Goal: Task Accomplishment & Management: Use online tool/utility

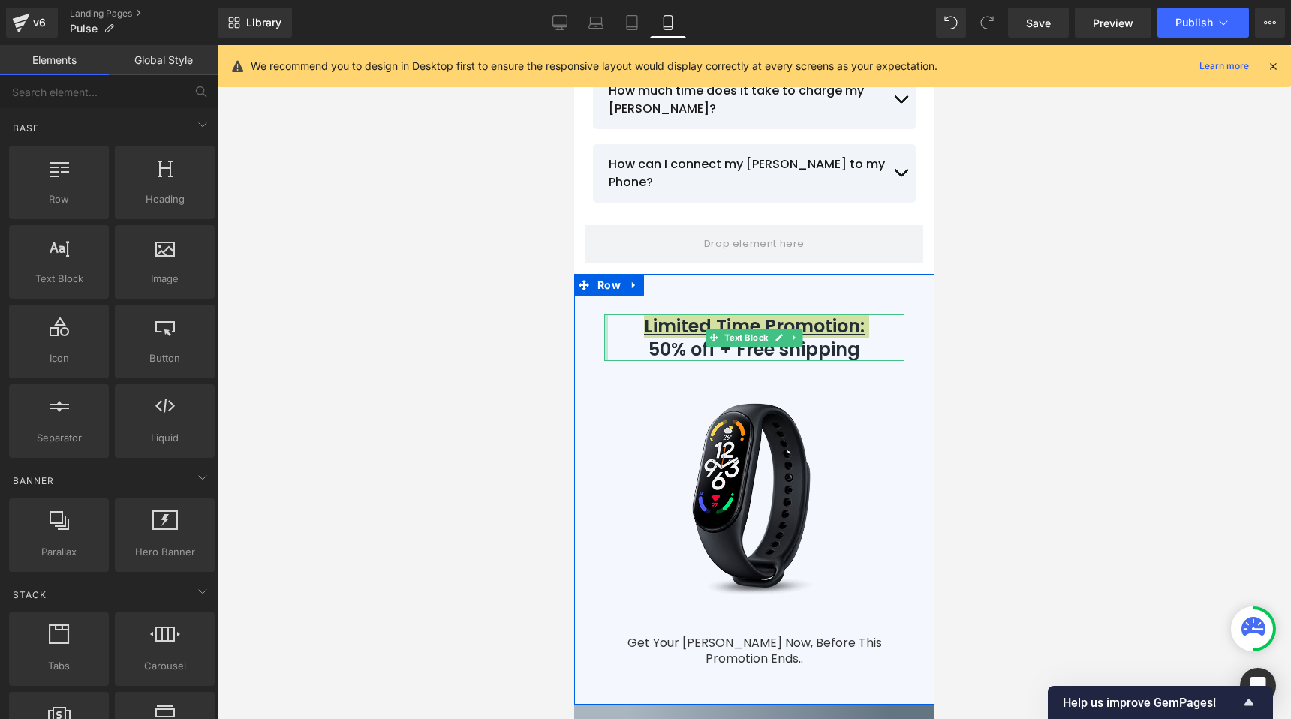
click at [603, 314] on div at bounding box center [605, 337] width 4 height 47
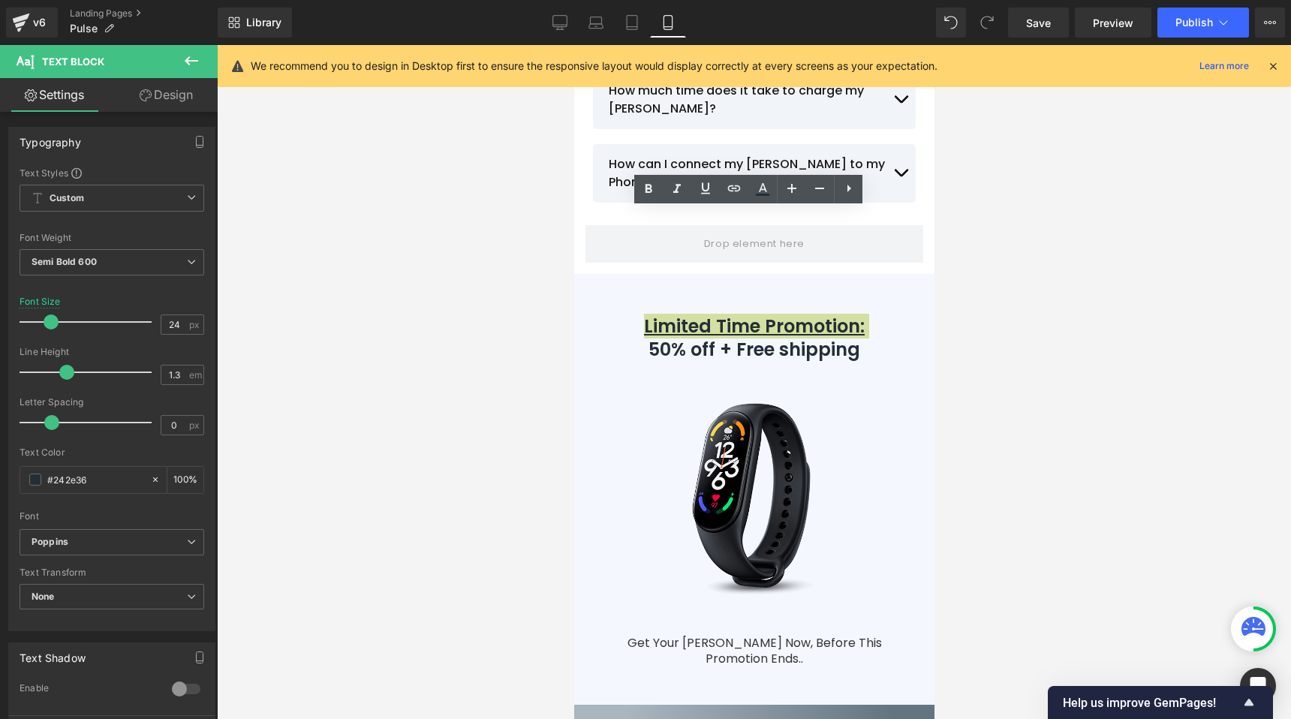
click at [515, 187] on div at bounding box center [754, 382] width 1074 height 674
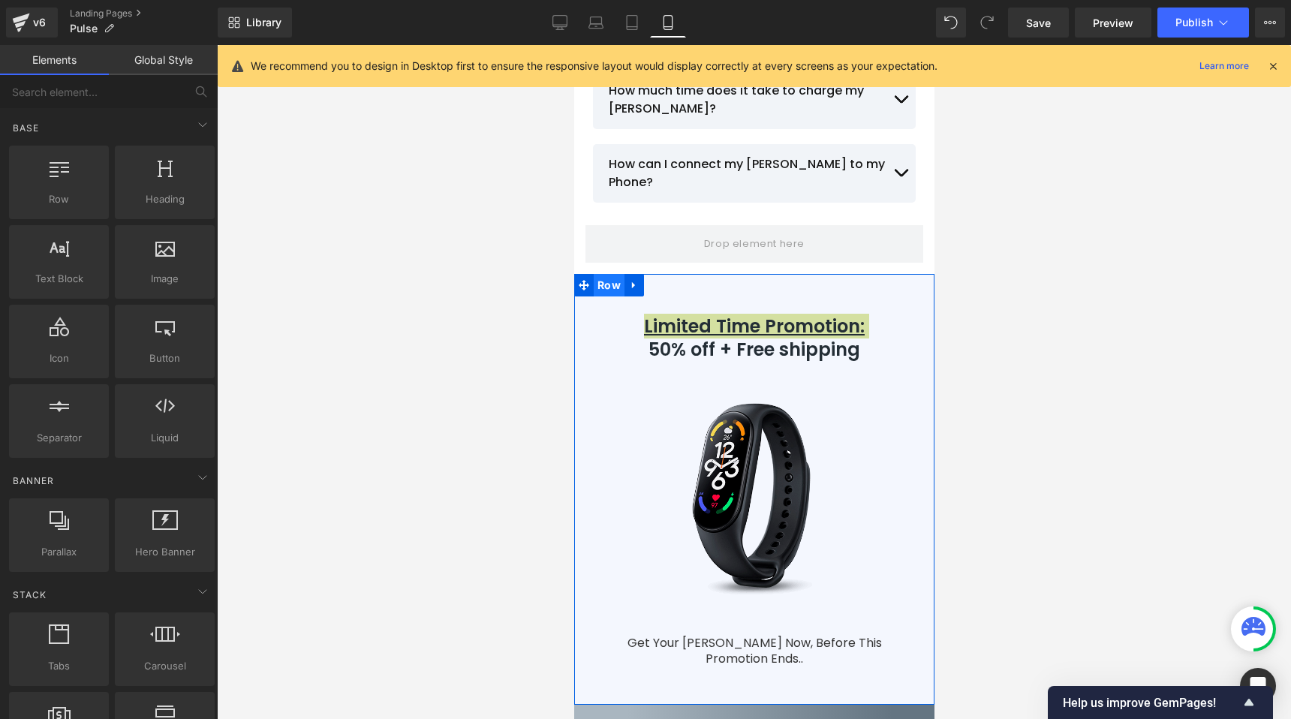
click at [596, 274] on span "Row" at bounding box center [608, 285] width 31 height 23
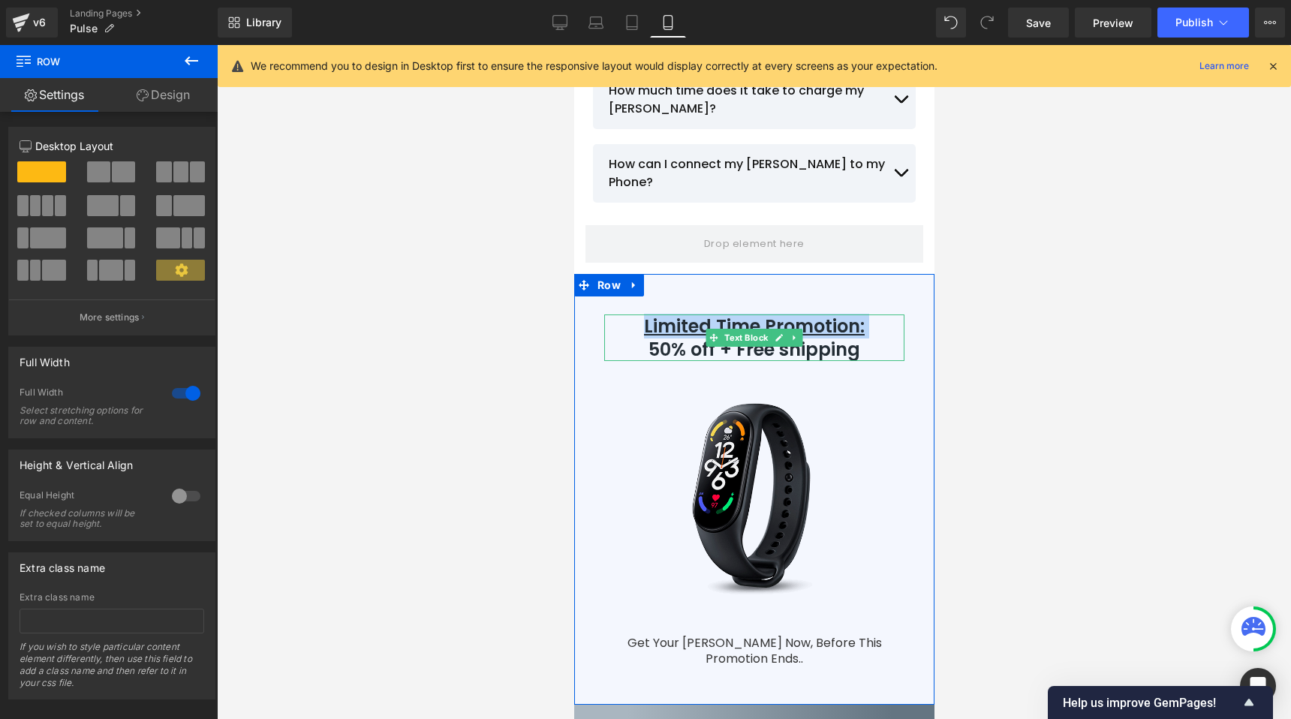
click at [618, 314] on p "Limited Time Promotion: 50% off + Free shipping" at bounding box center [753, 337] width 300 height 47
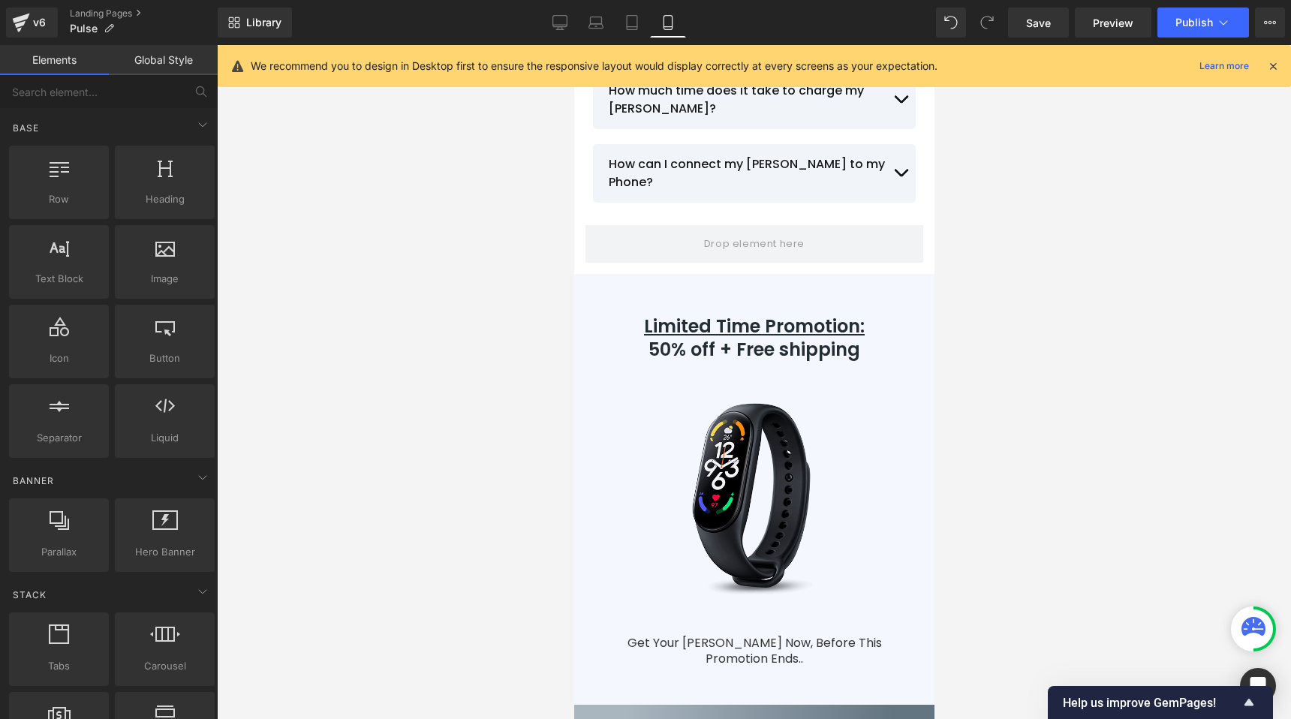
click at [472, 228] on div at bounding box center [754, 382] width 1074 height 674
click at [125, 13] on link "Landing Pages" at bounding box center [144, 14] width 148 height 12
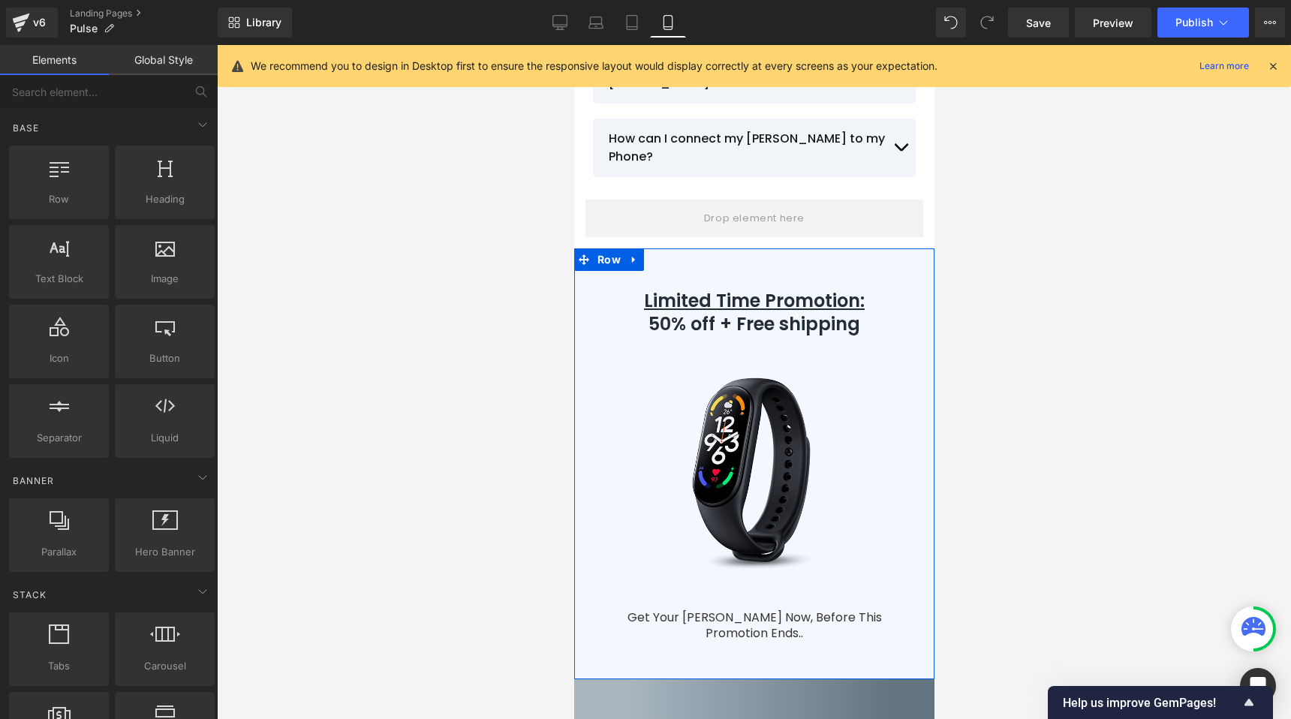
scroll to position [11782, 0]
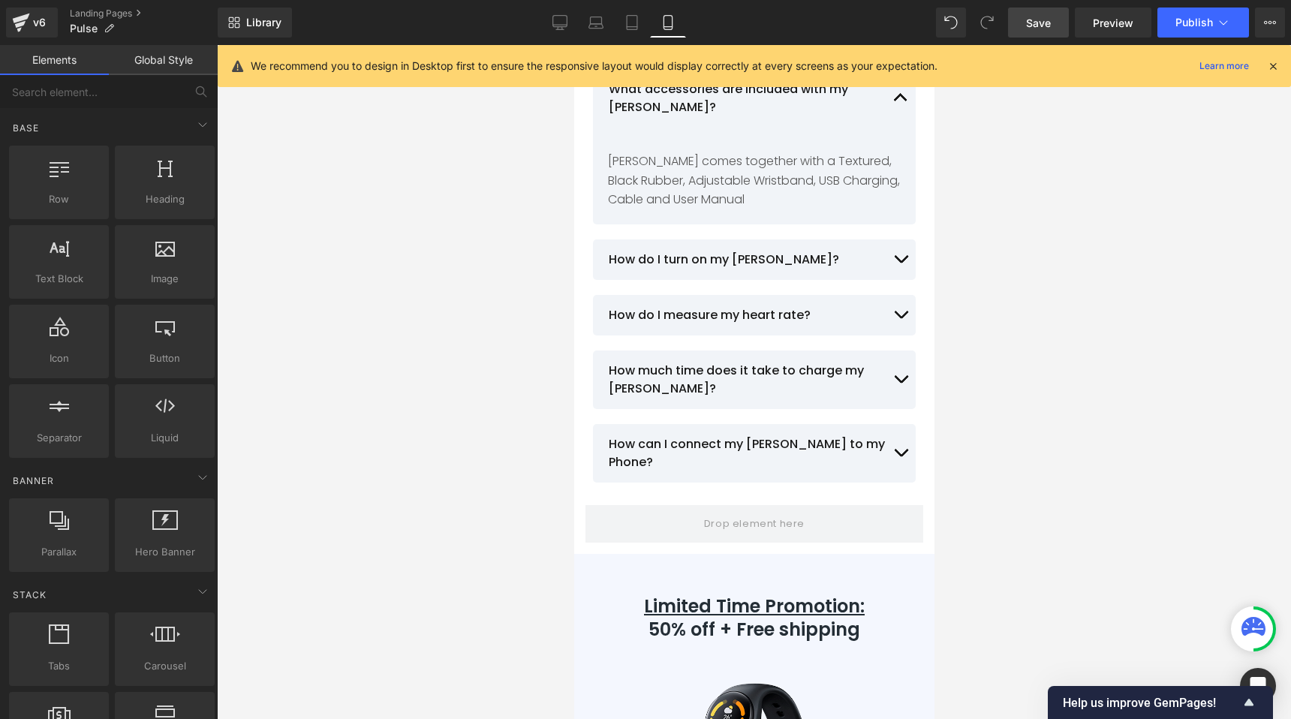
click at [1052, 17] on link "Save" at bounding box center [1038, 23] width 61 height 30
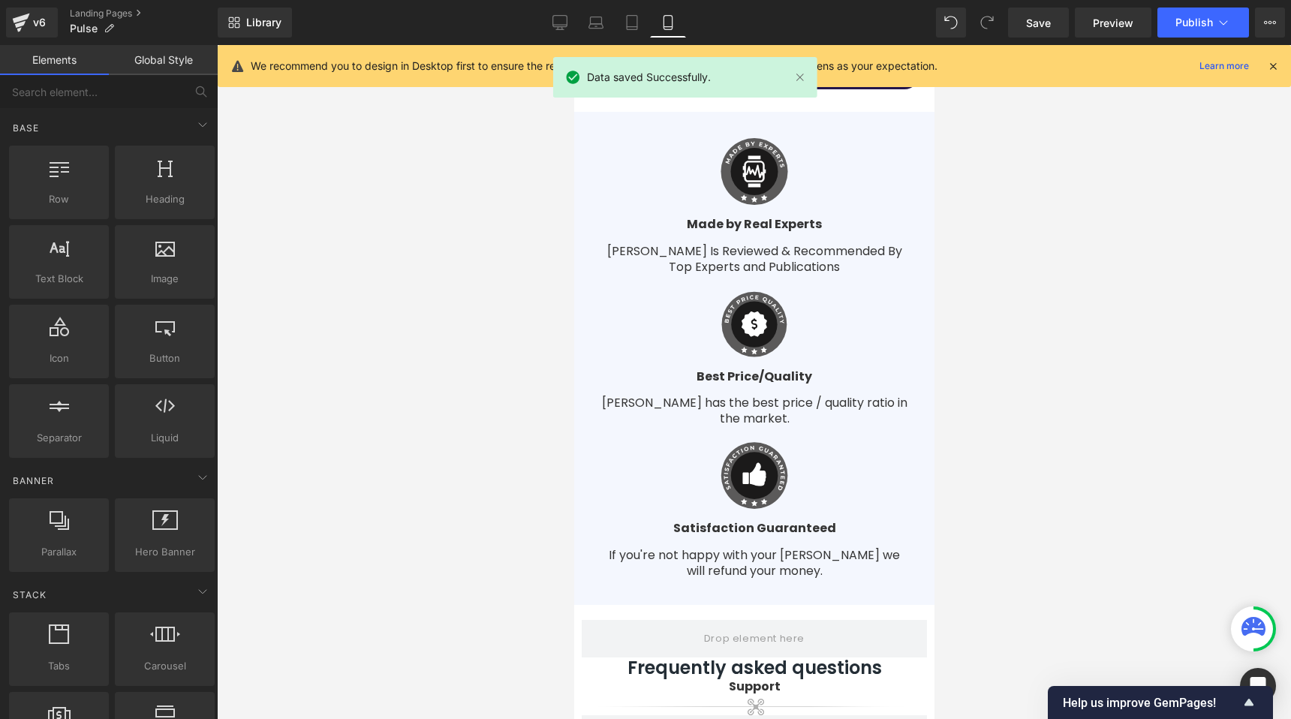
scroll to position [10914, 0]
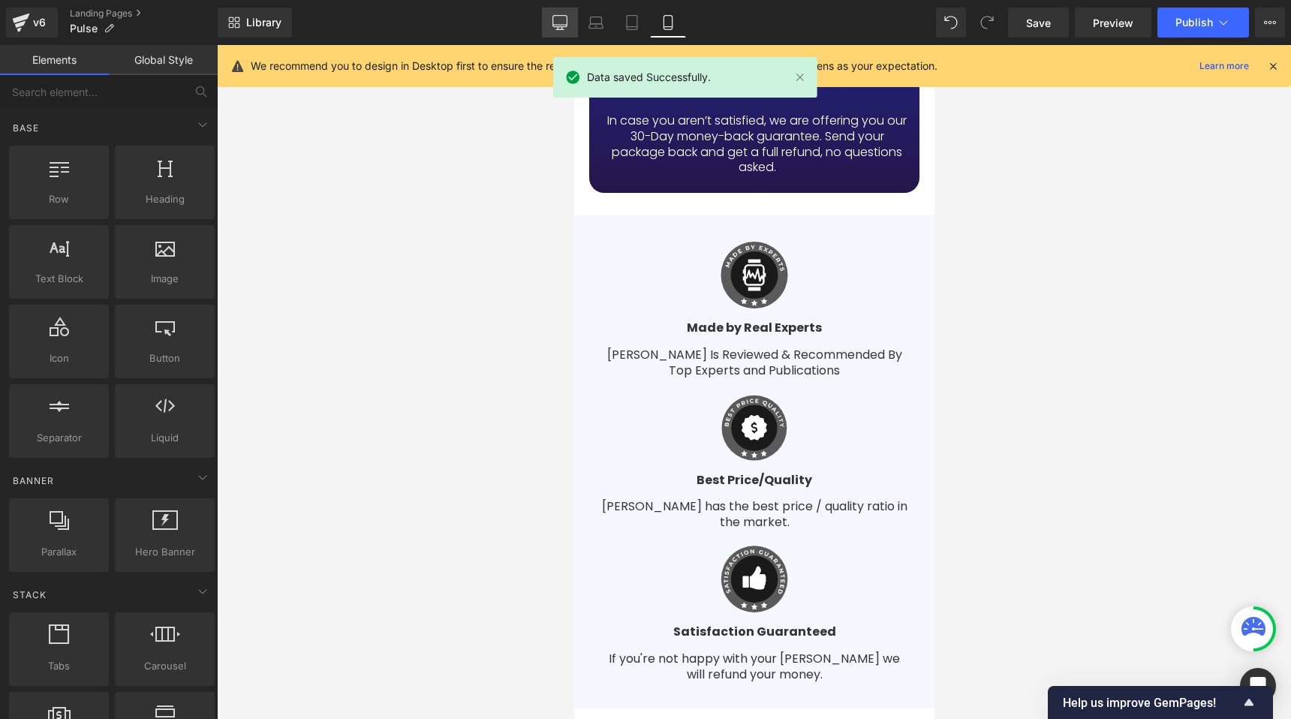
click at [562, 23] on icon at bounding box center [559, 22] width 15 height 15
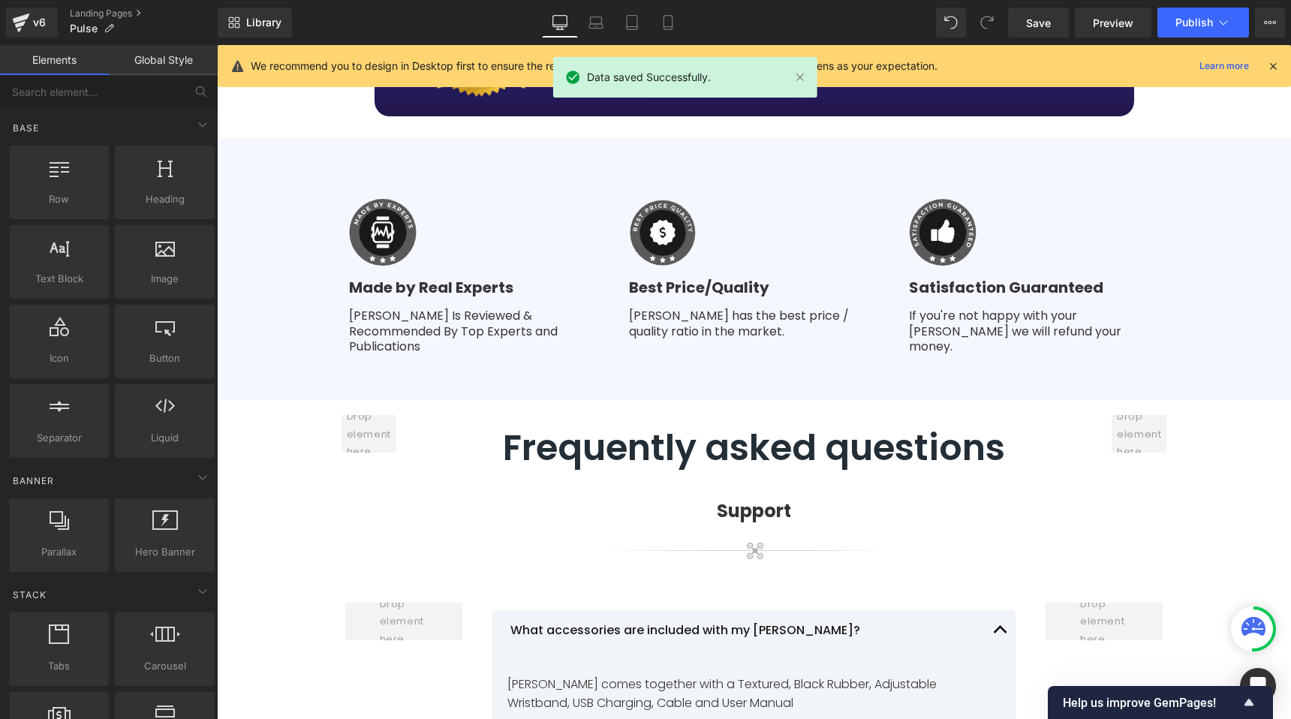
scroll to position [6117, 0]
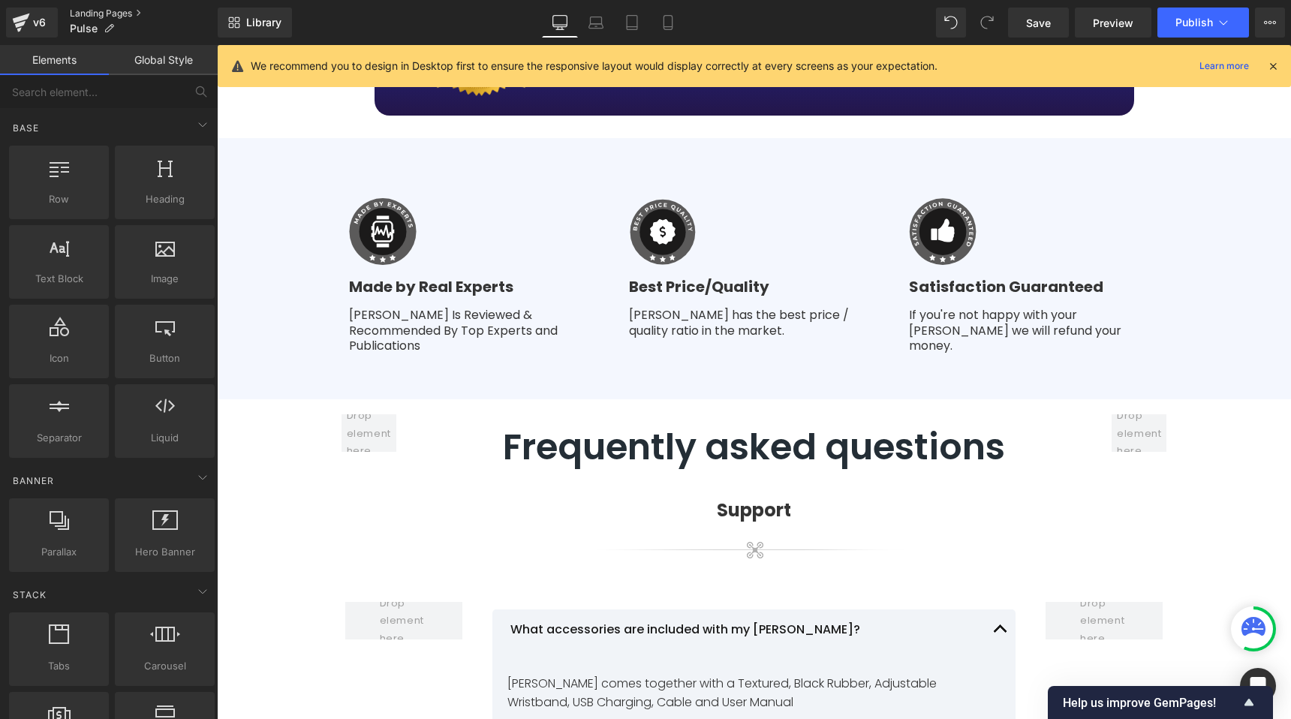
click at [83, 14] on link "Landing Pages" at bounding box center [144, 14] width 148 height 12
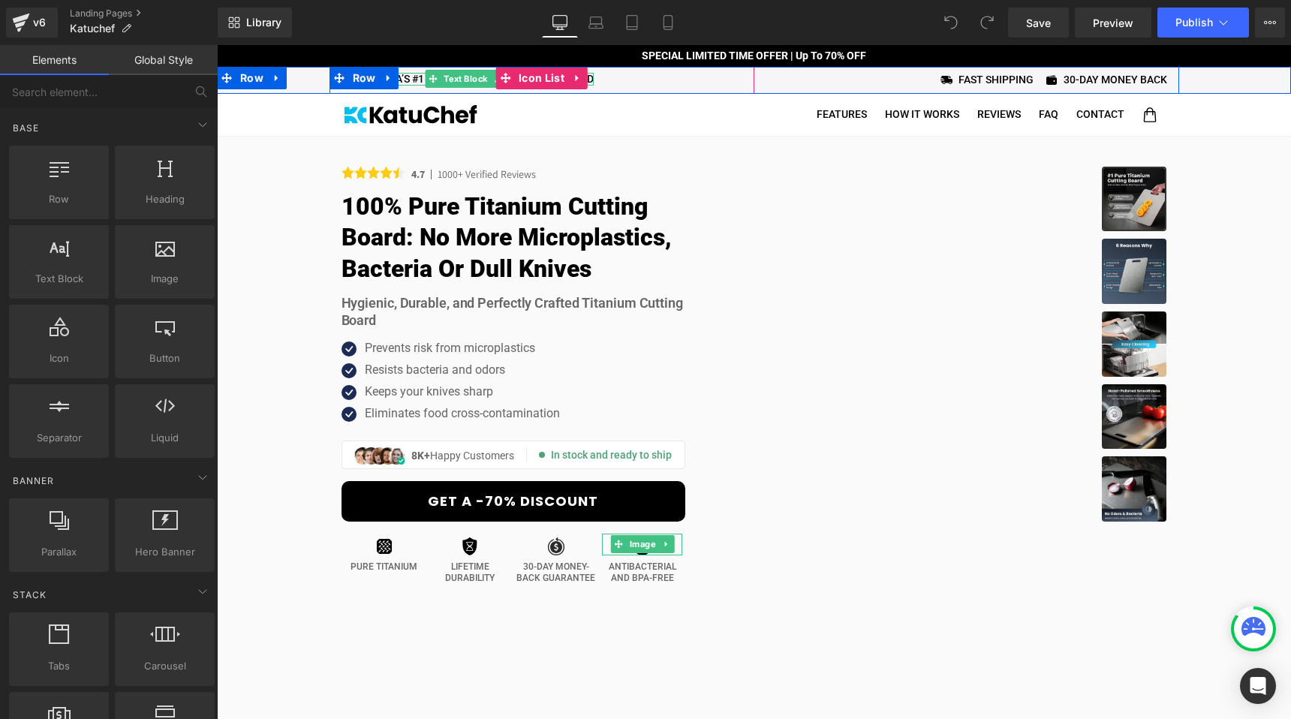
click at [402, 77] on p "AMERICA’S #1 RATED TITANIUM CUTTING BOARD" at bounding box center [475, 79] width 236 height 13
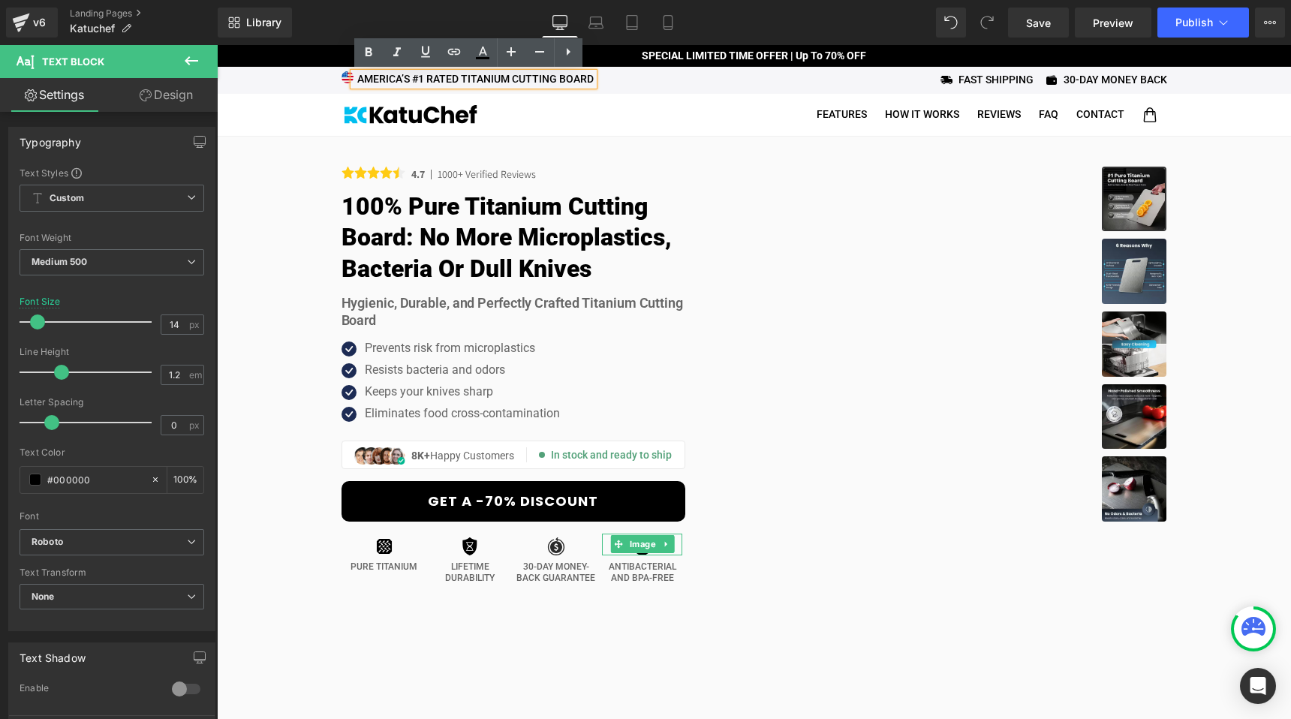
click at [340, 76] on icon at bounding box center [344, 78] width 8 height 9
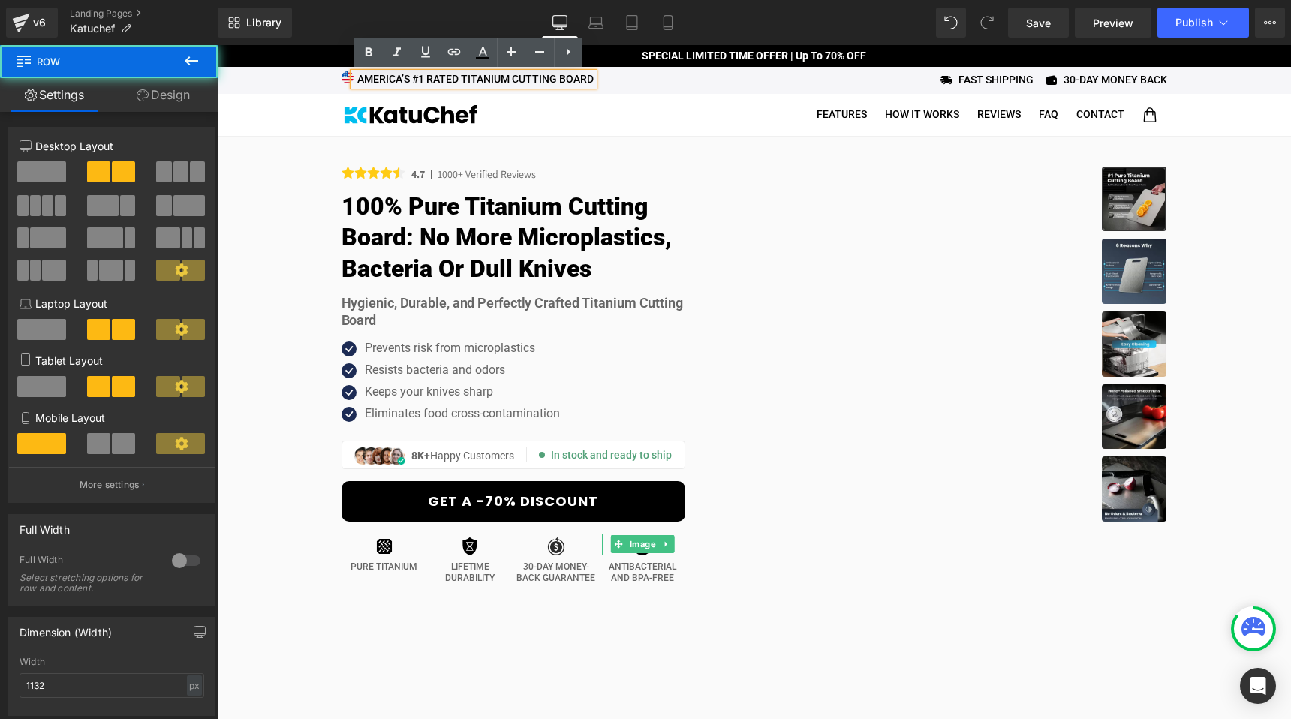
click at [354, 77] on span "Row" at bounding box center [364, 79] width 25 height 18
click at [340, 76] on icon at bounding box center [344, 78] width 8 height 9
click at [354, 79] on span "Row" at bounding box center [364, 78] width 25 height 18
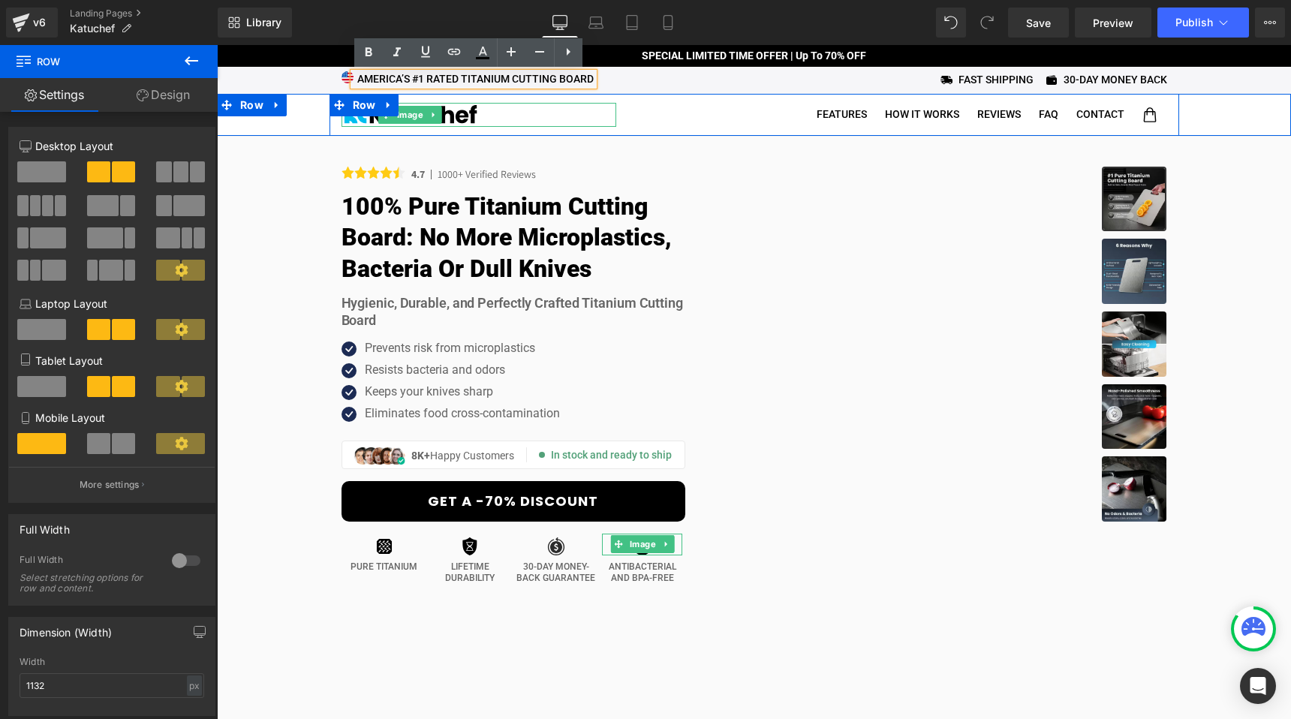
click at [247, 215] on div "Image Image Image Image Image Image" at bounding box center [754, 560] width 1074 height 847
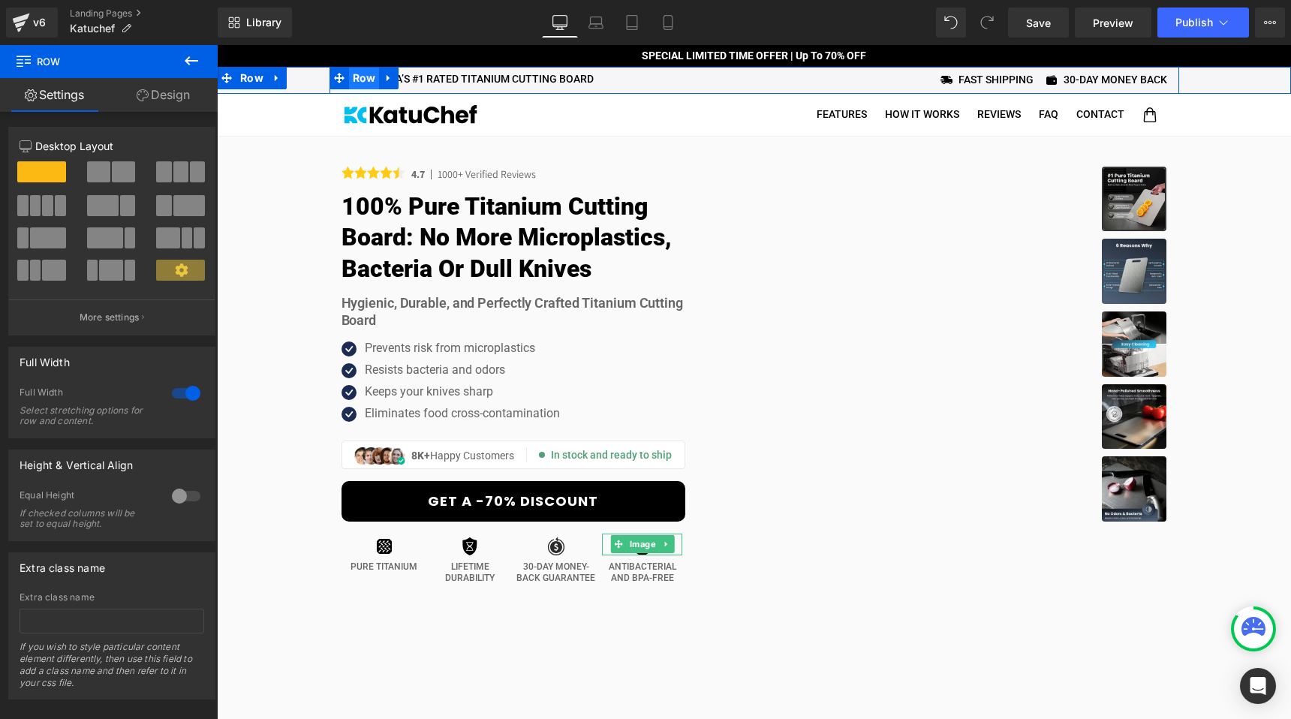
click at [350, 78] on span "Row" at bounding box center [364, 78] width 31 height 23
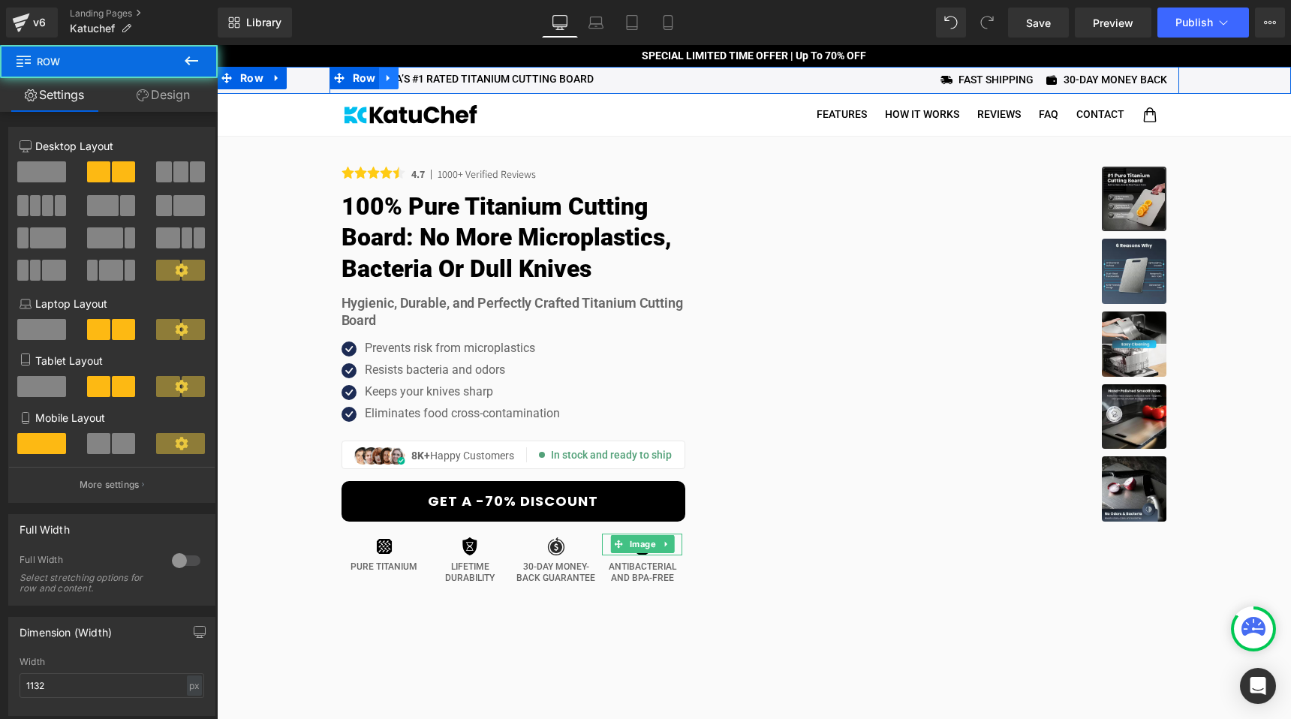
click at [384, 77] on icon at bounding box center [389, 78] width 11 height 11
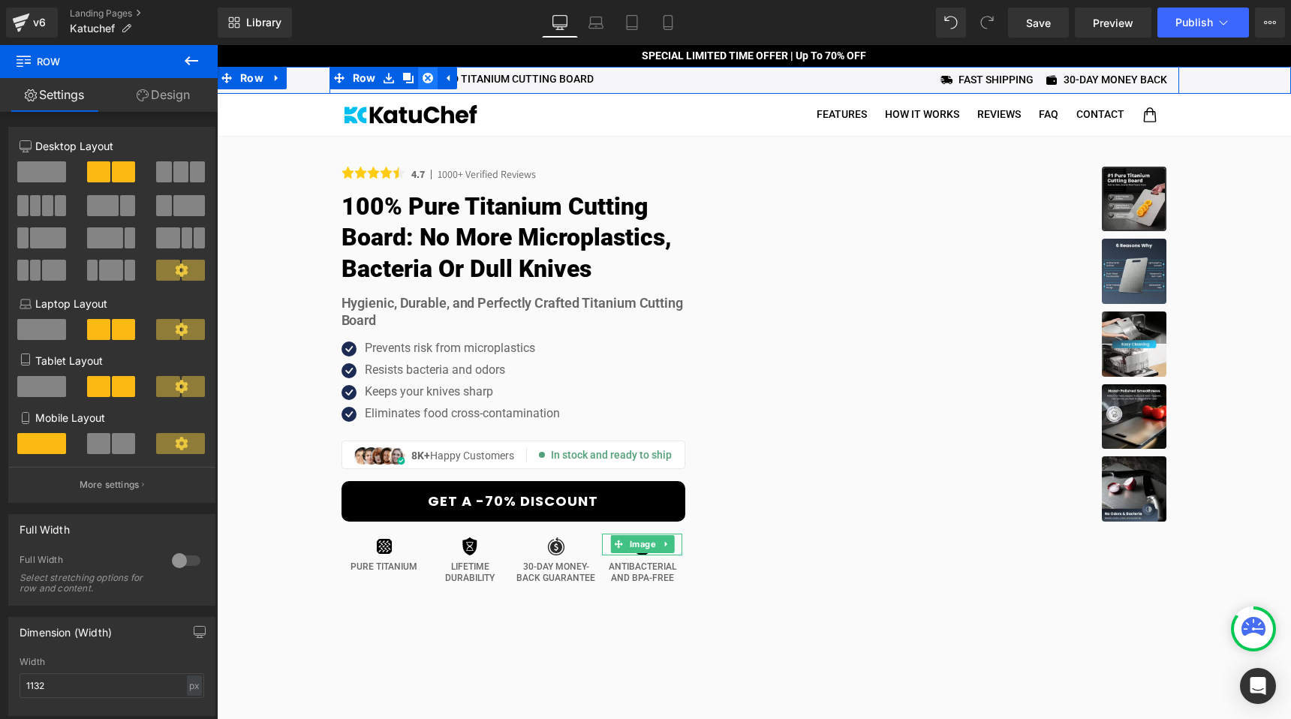
click at [423, 79] on icon at bounding box center [428, 78] width 11 height 11
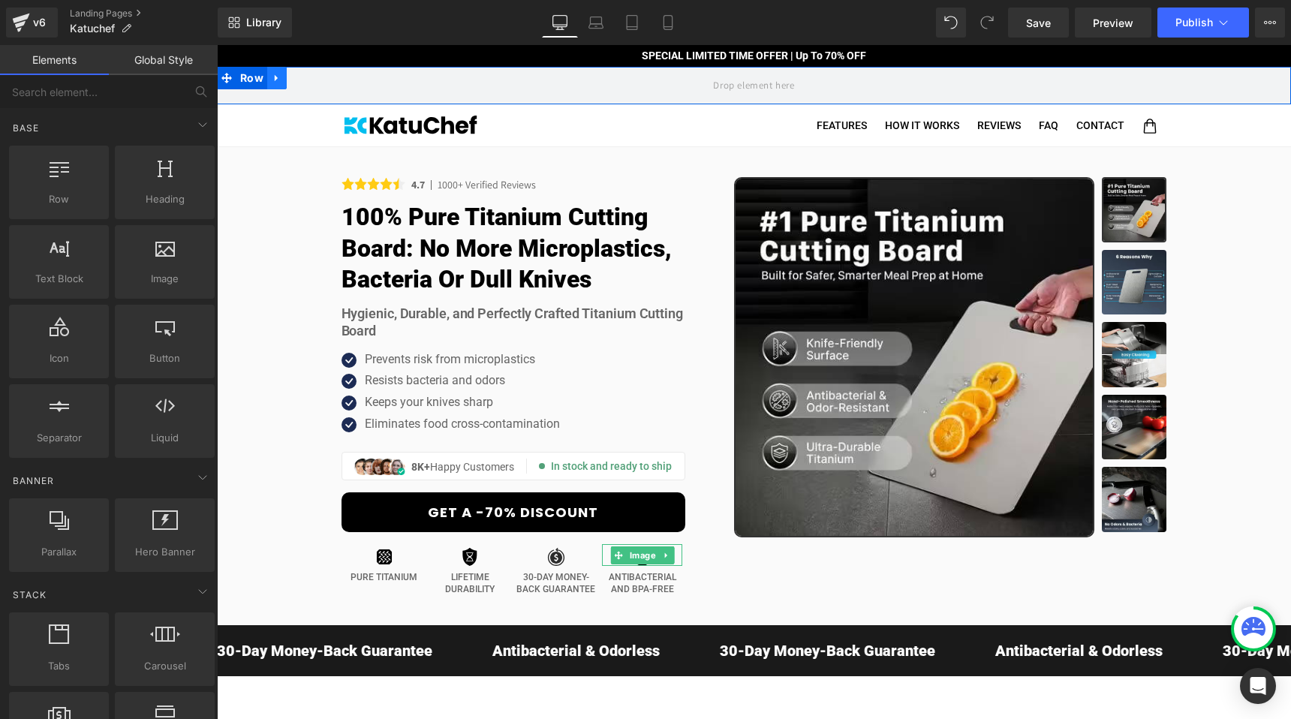
click at [276, 75] on link at bounding box center [277, 78] width 20 height 23
click at [312, 77] on icon at bounding box center [316, 78] width 11 height 11
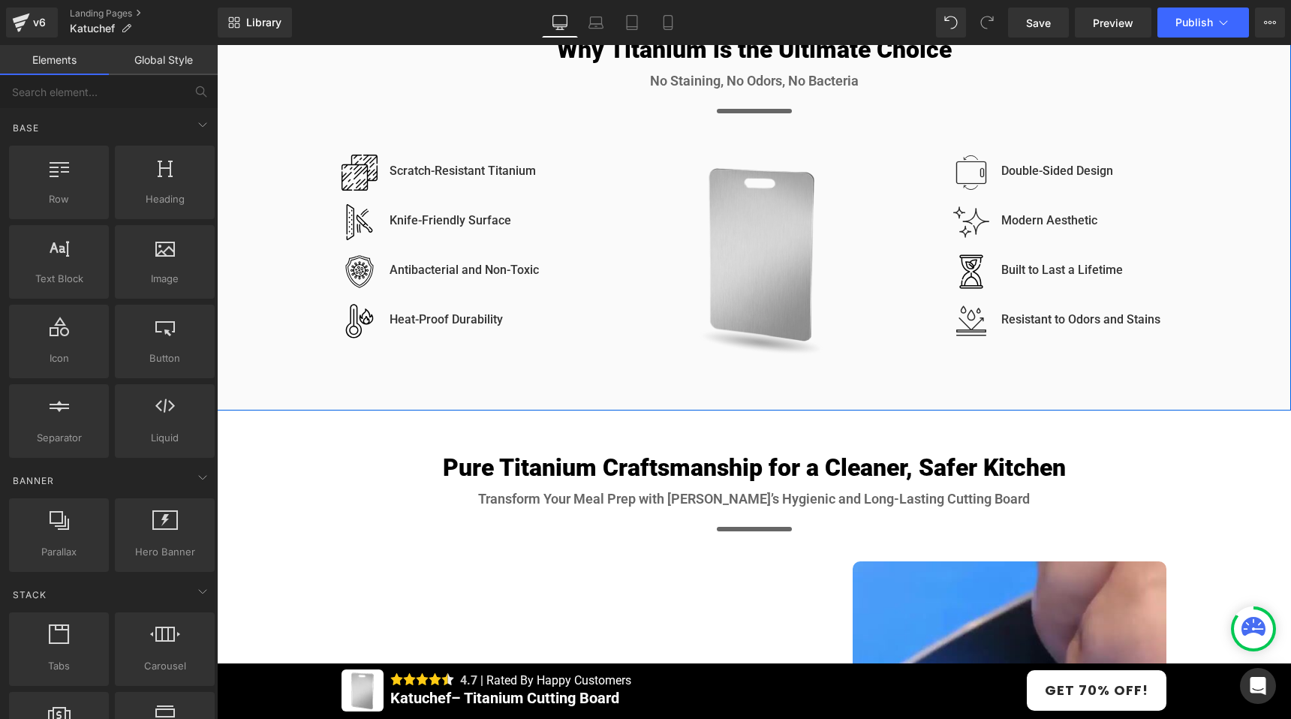
scroll to position [1666, 0]
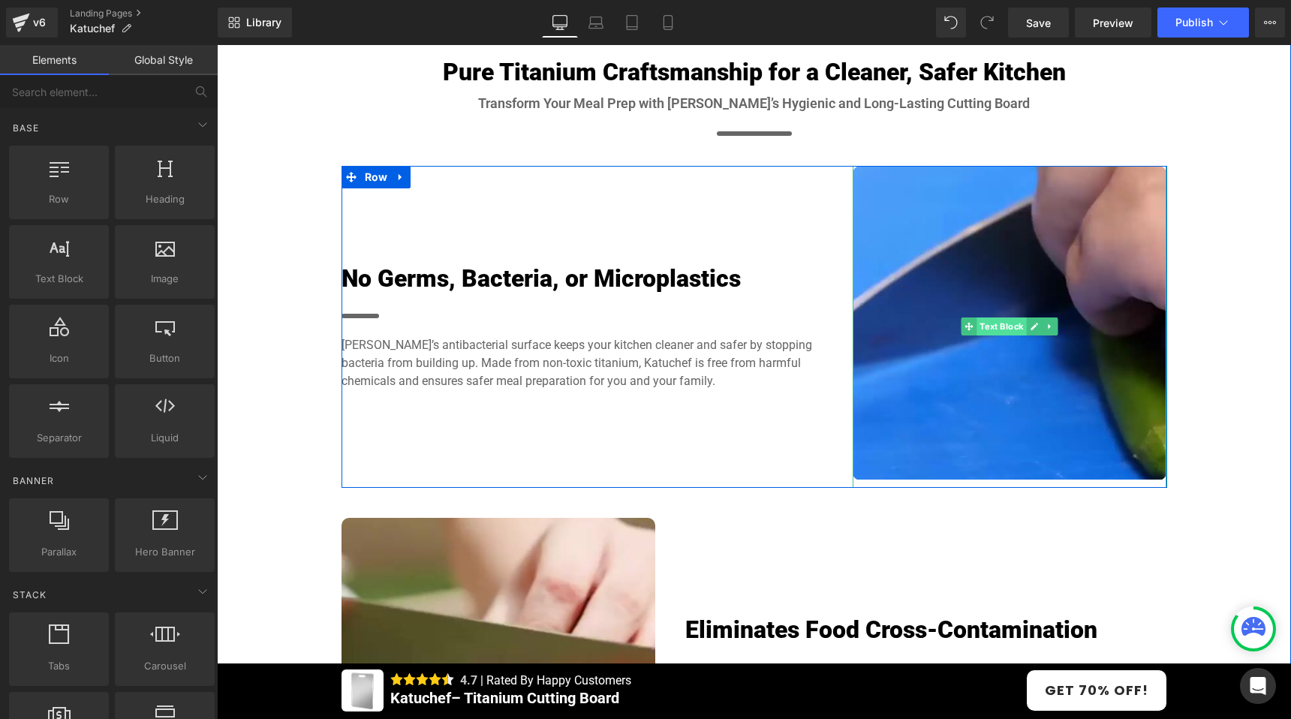
click at [1010, 321] on span "Text Block" at bounding box center [1002, 327] width 50 height 18
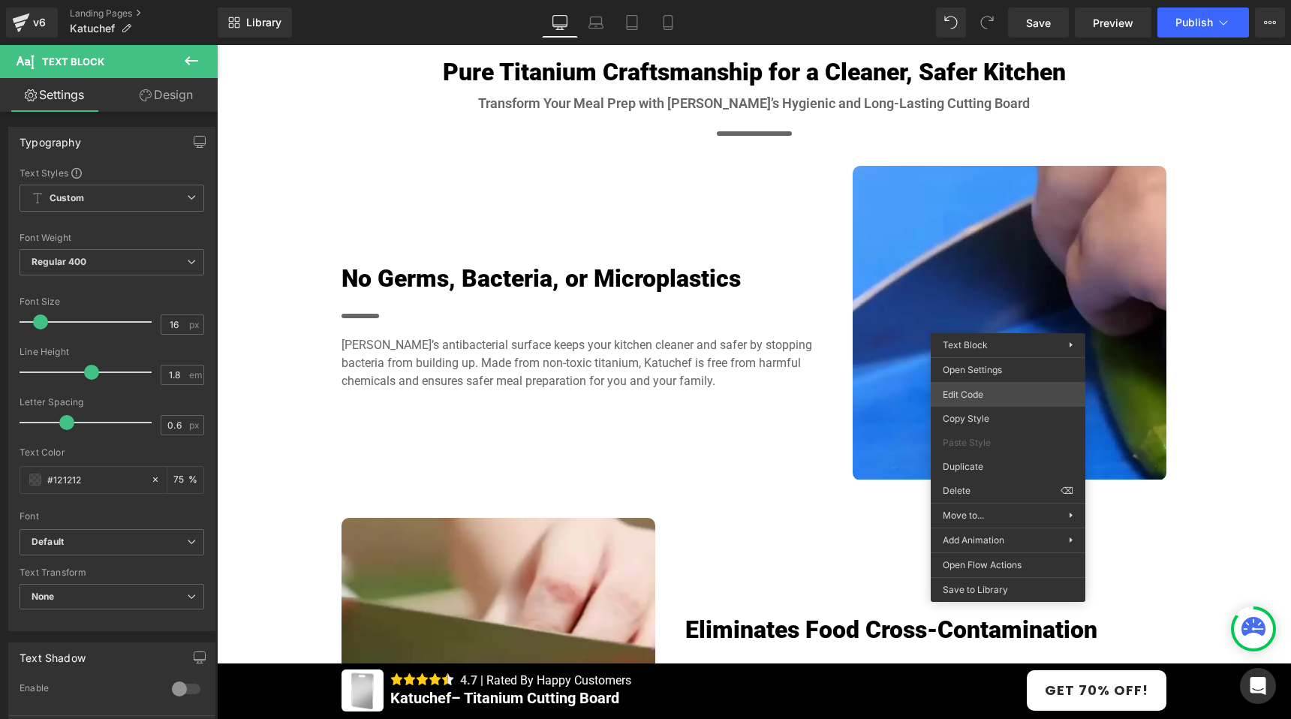
click at [986, 0] on div "Text Block You are previewing how the will restyle your page. You can not edit …" at bounding box center [645, 0] width 1291 height 0
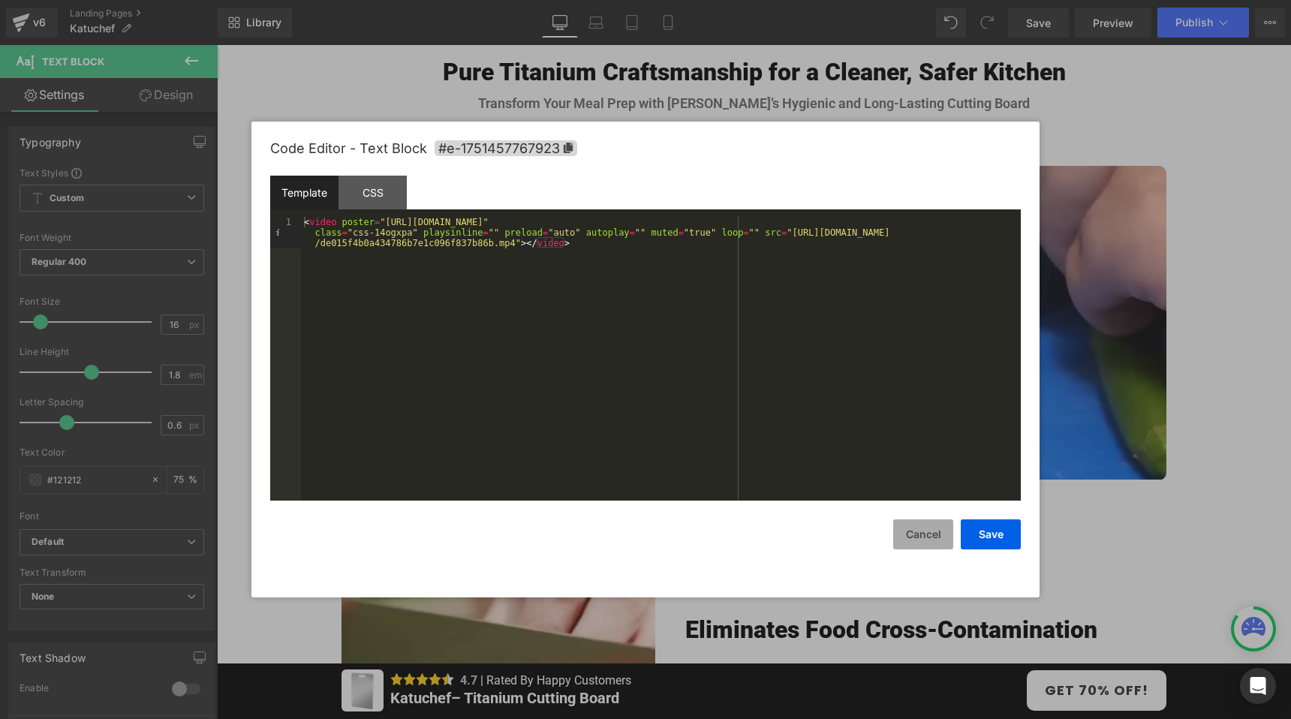
click at [932, 537] on button "Cancel" at bounding box center [923, 534] width 60 height 30
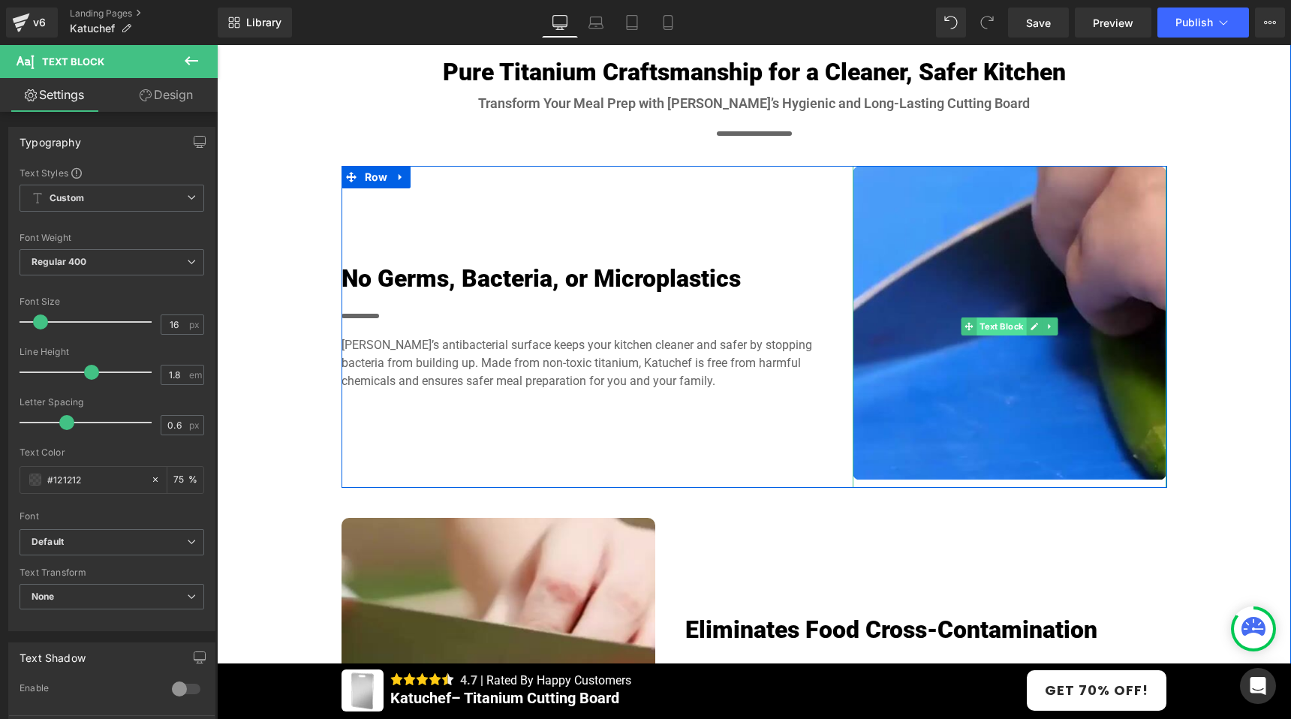
click at [990, 328] on span "Text Block" at bounding box center [1002, 327] width 50 height 18
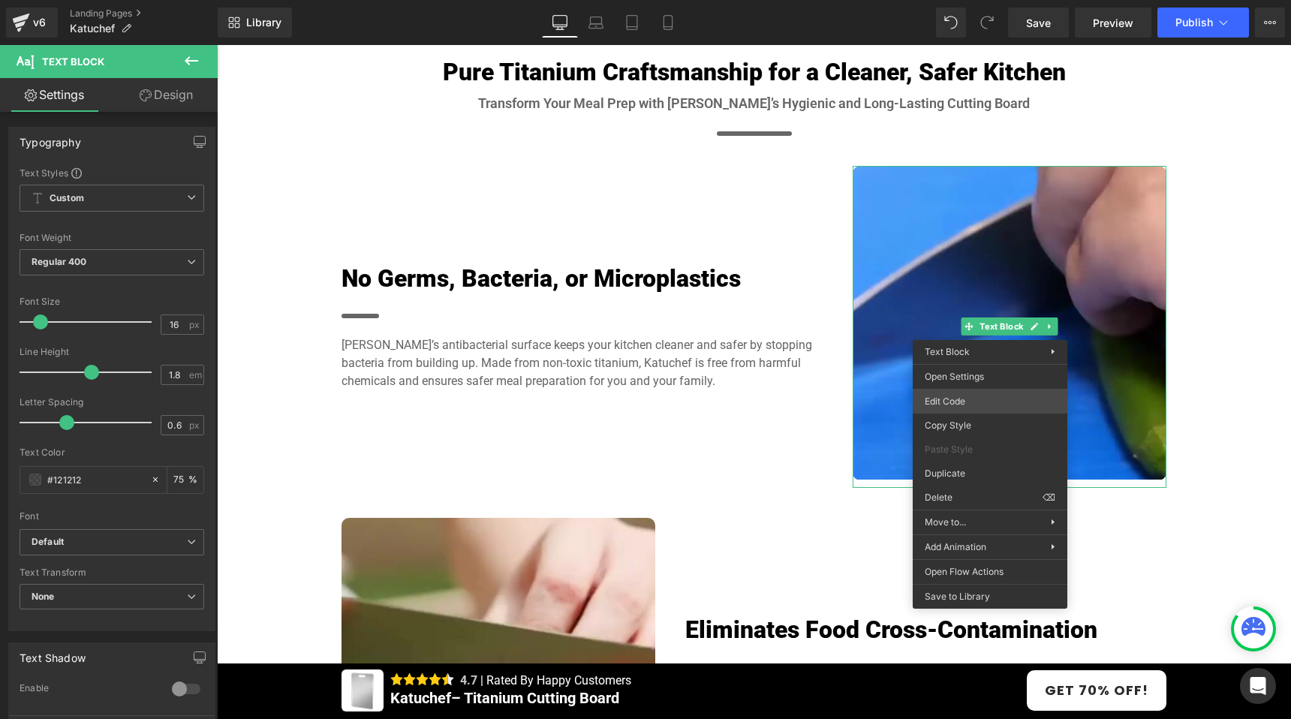
click at [954, 0] on div "Text Block You are previewing how the will restyle your page. You can not edit …" at bounding box center [645, 0] width 1291 height 0
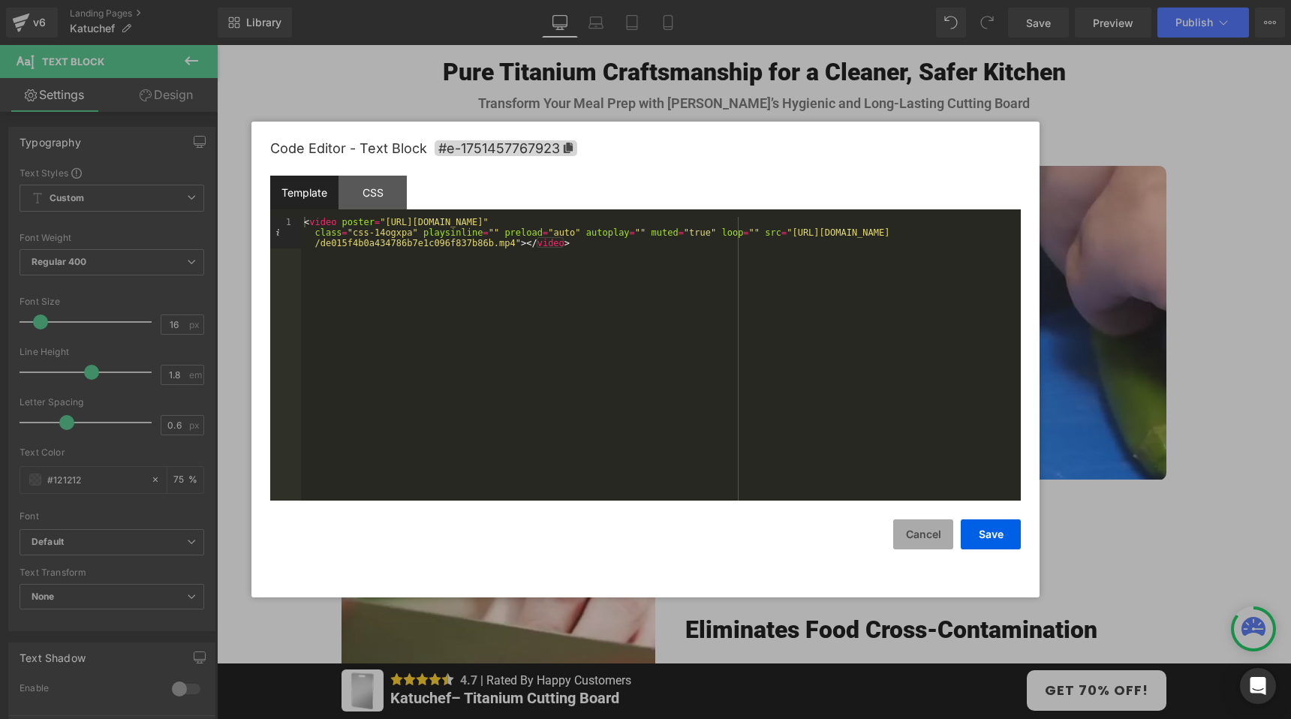
click at [914, 536] on button "Cancel" at bounding box center [923, 534] width 60 height 30
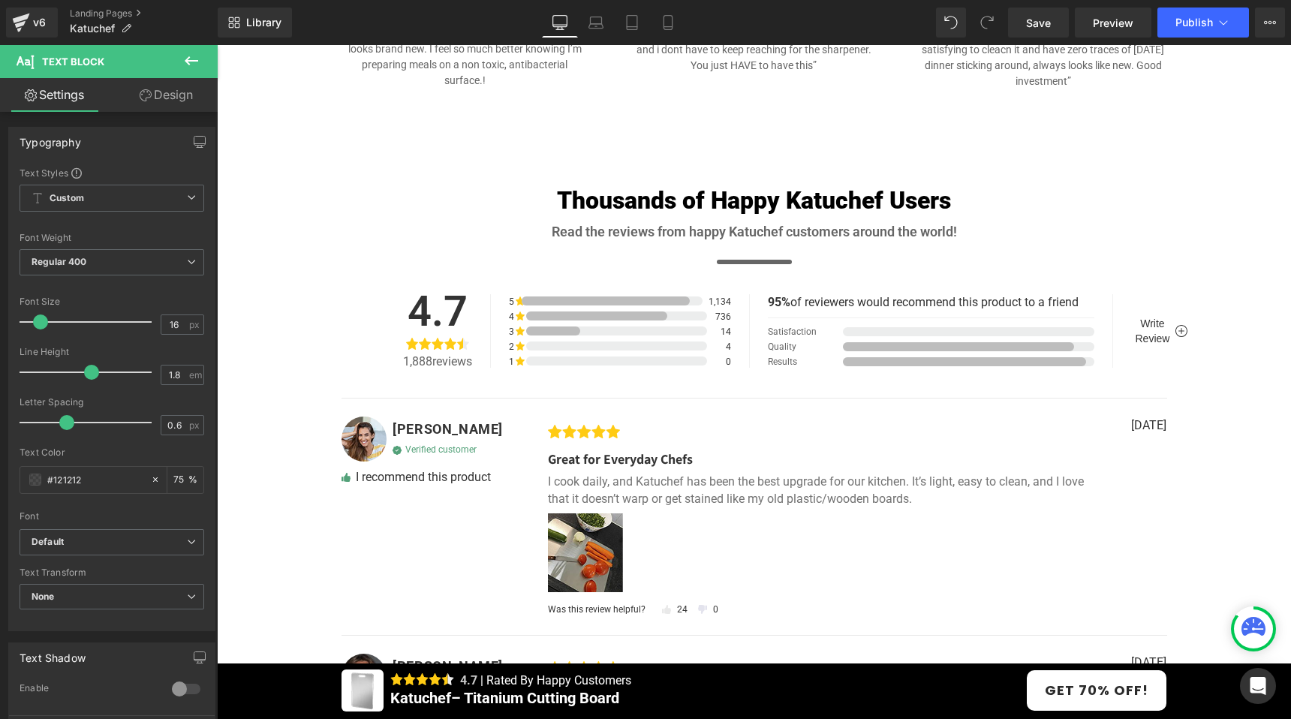
scroll to position [4886, 0]
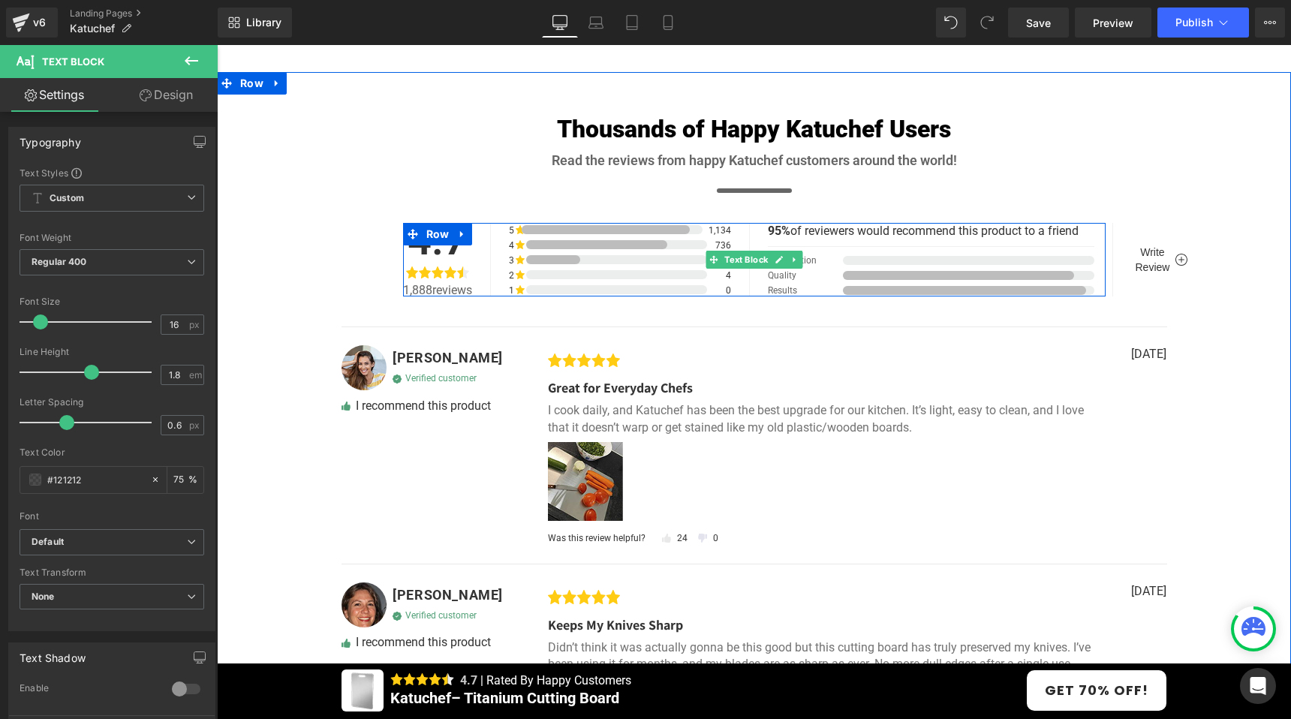
click at [778, 264] on link at bounding box center [779, 260] width 16 height 18
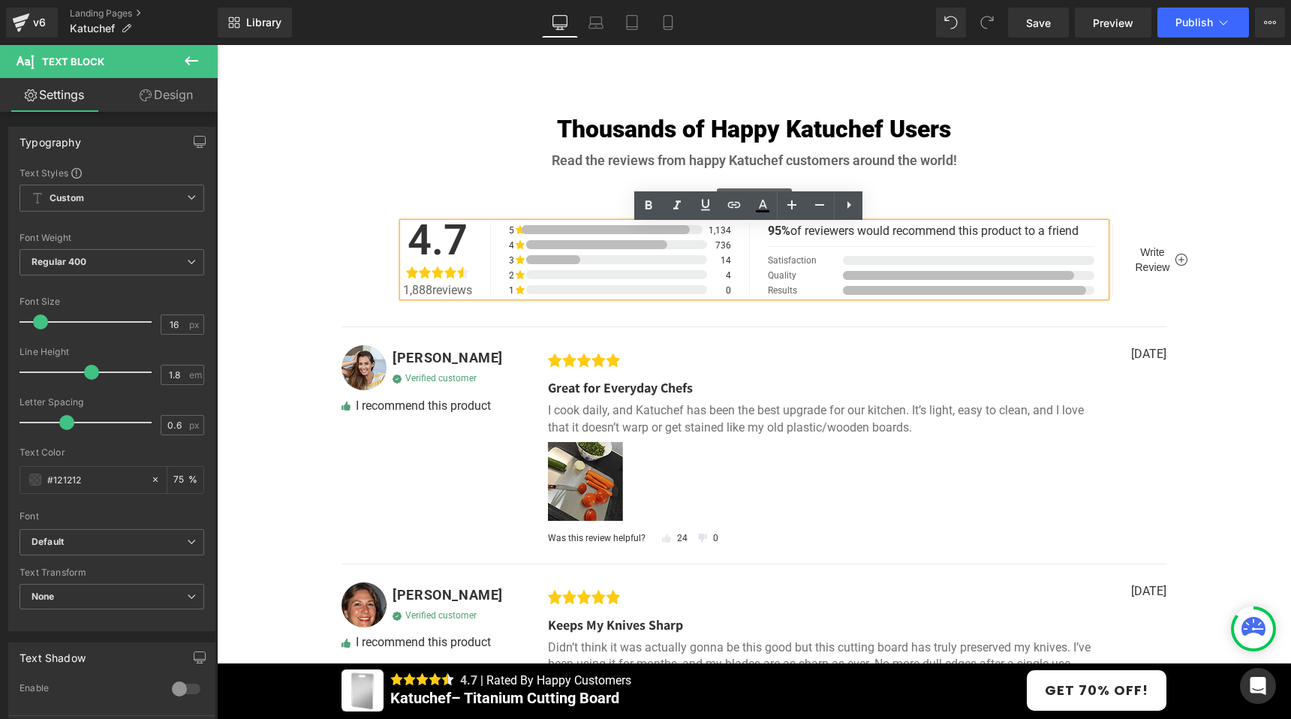
click at [784, 263] on span "Satisfaction" at bounding box center [805, 260] width 75 height 9
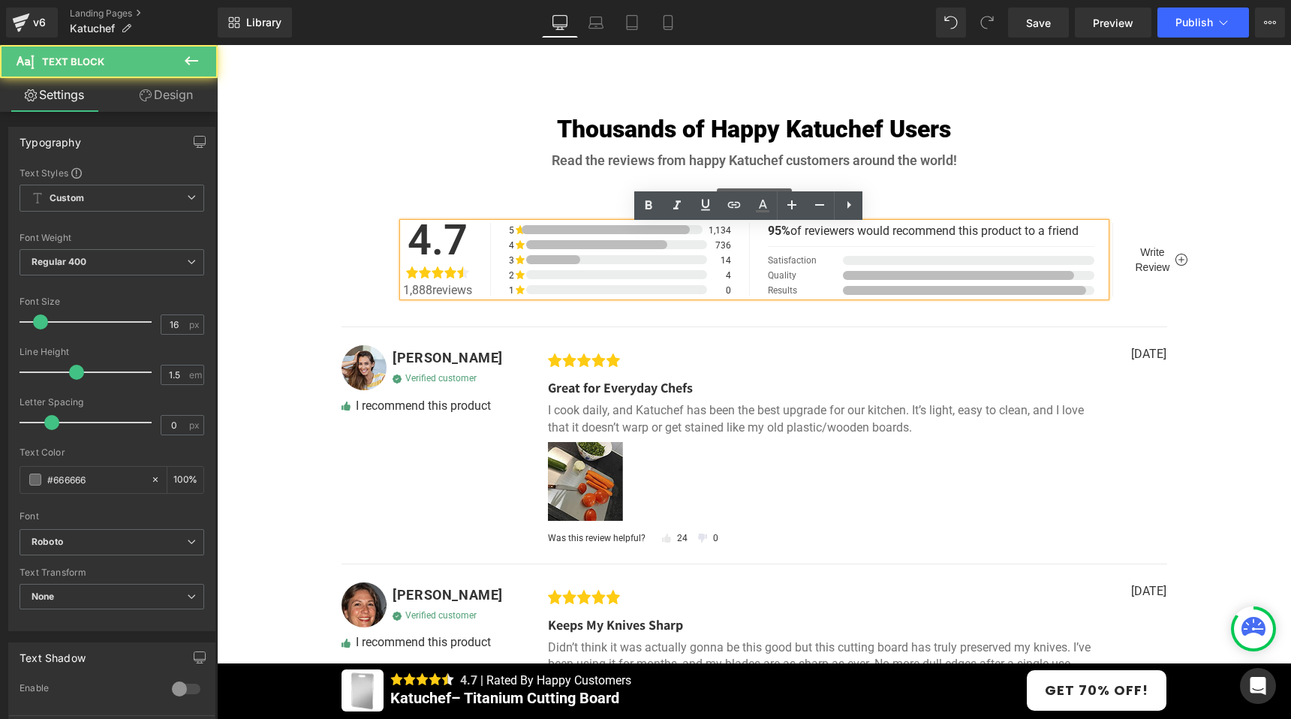
click at [777, 276] on span "Quality" at bounding box center [805, 275] width 75 height 9
click at [775, 293] on span "Results" at bounding box center [805, 290] width 75 height 9
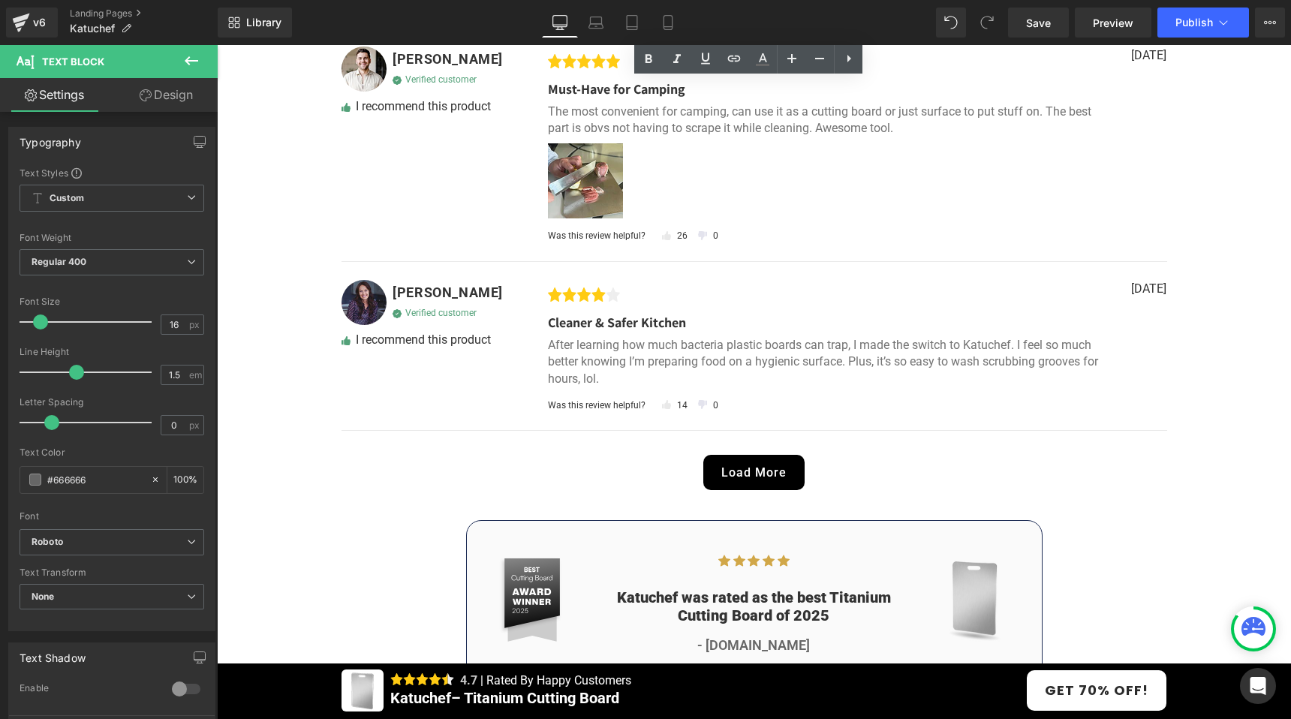
scroll to position [5786, 0]
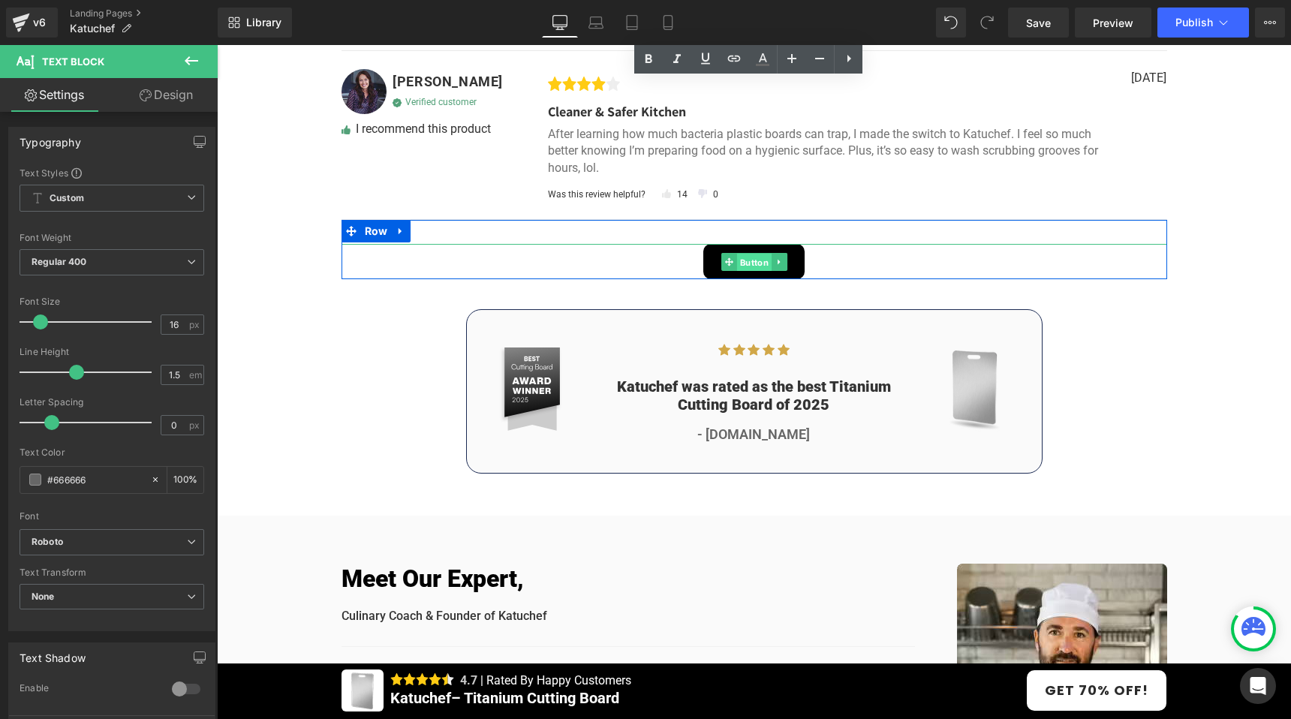
click at [745, 266] on span "Button" at bounding box center [753, 262] width 35 height 18
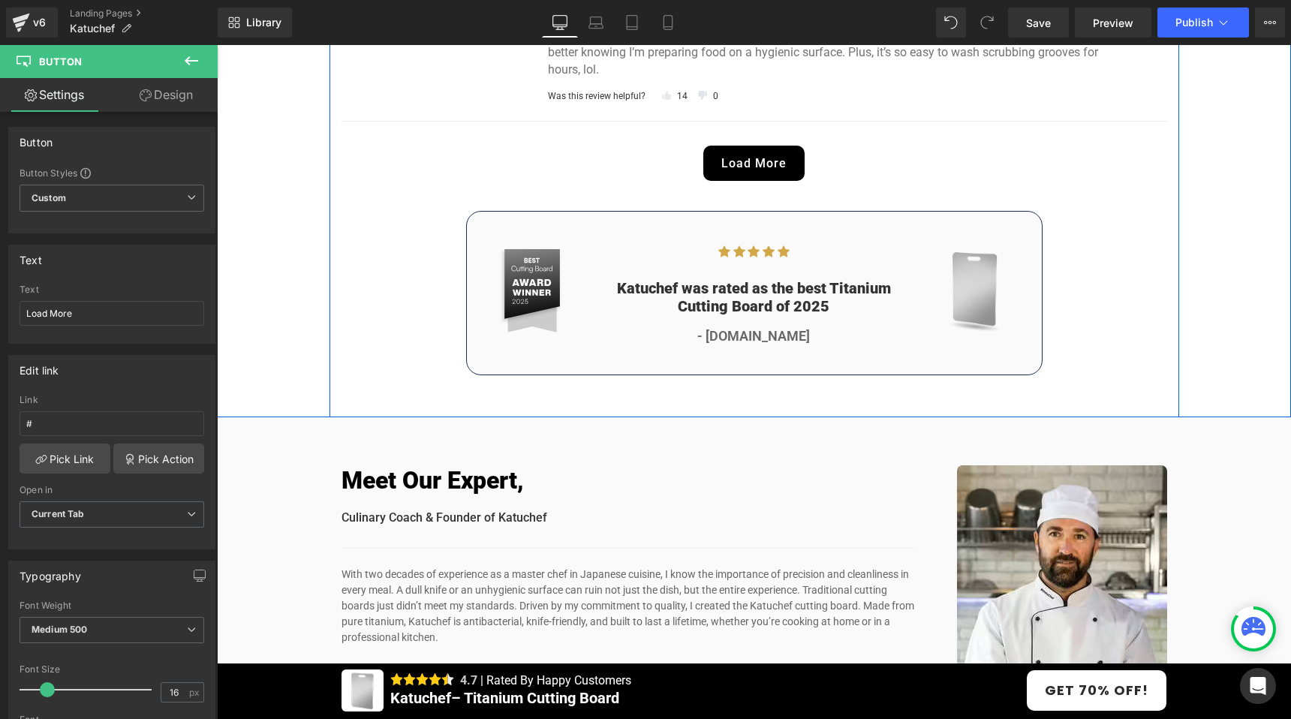
scroll to position [5953, 0]
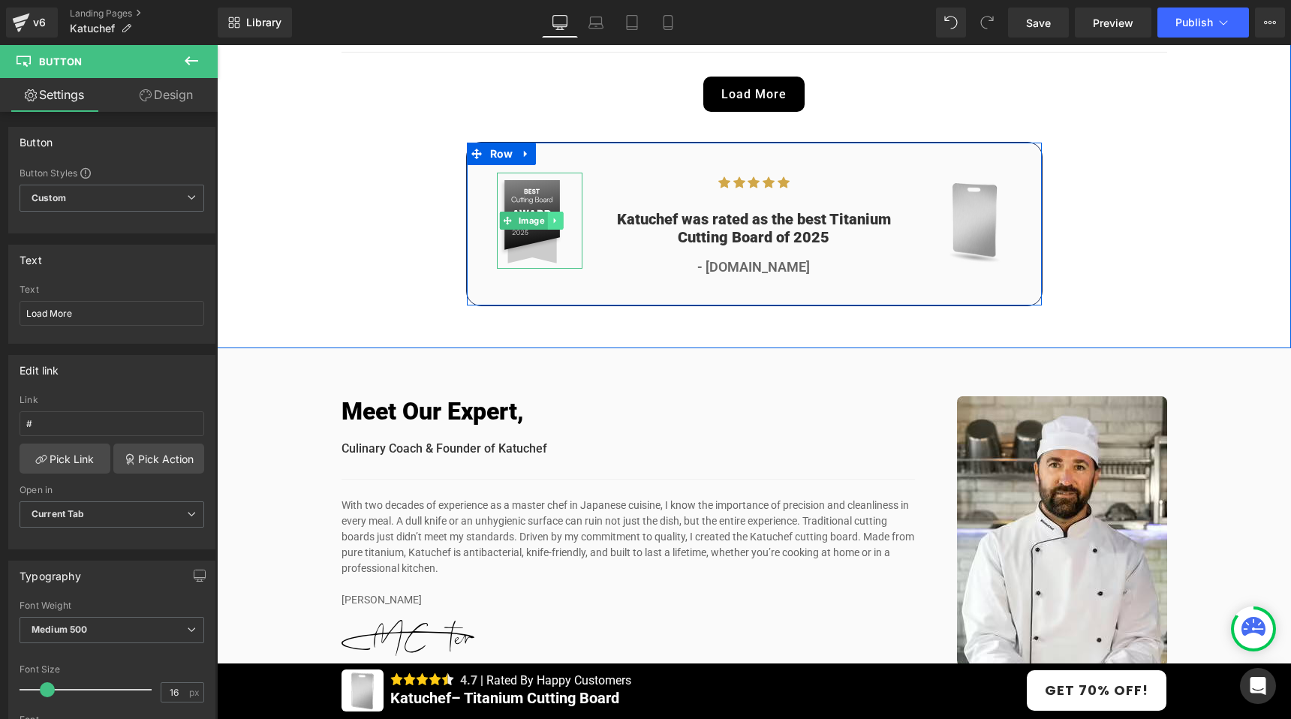
click at [551, 222] on icon at bounding box center [555, 220] width 8 height 9
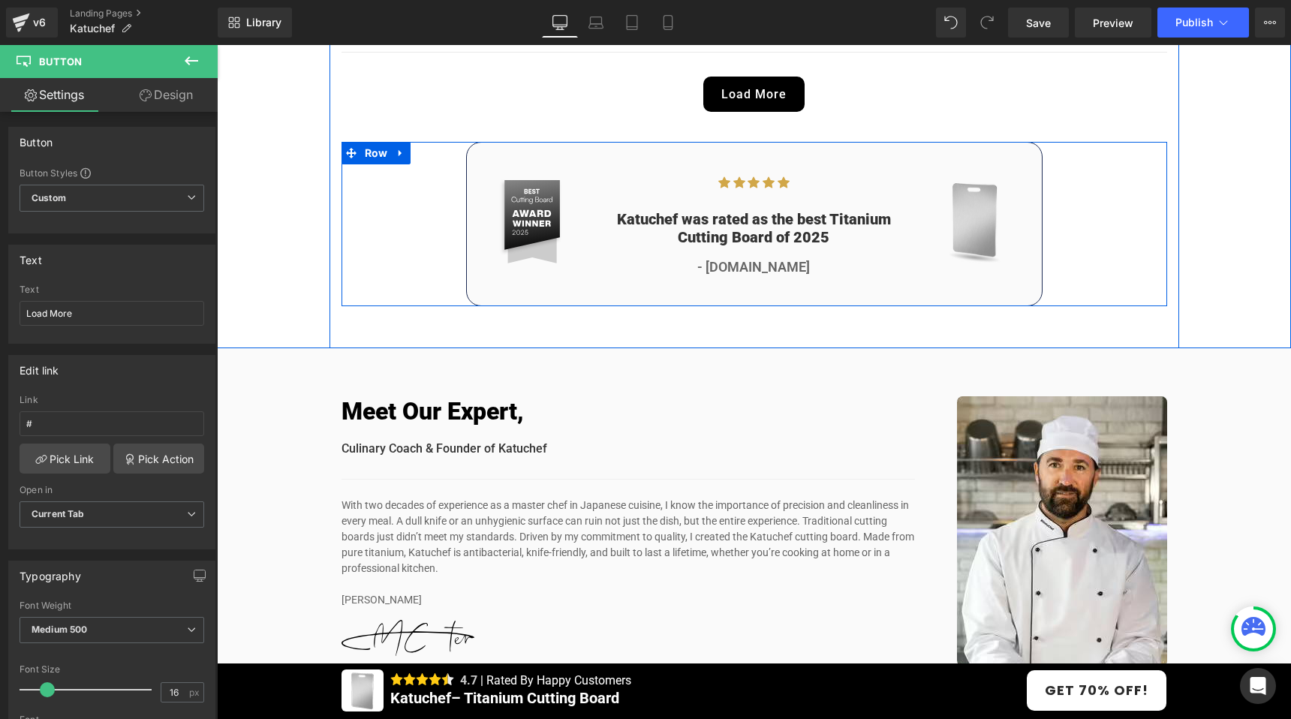
drag, startPoint x: 557, startPoint y: 224, endPoint x: 367, endPoint y: 266, distance: 194.5
click at [367, 266] on div "Image Icon Icon Icon Icon Icon Icon List Hoz Katuchef was rated as the best Tit…" at bounding box center [755, 224] width 826 height 164
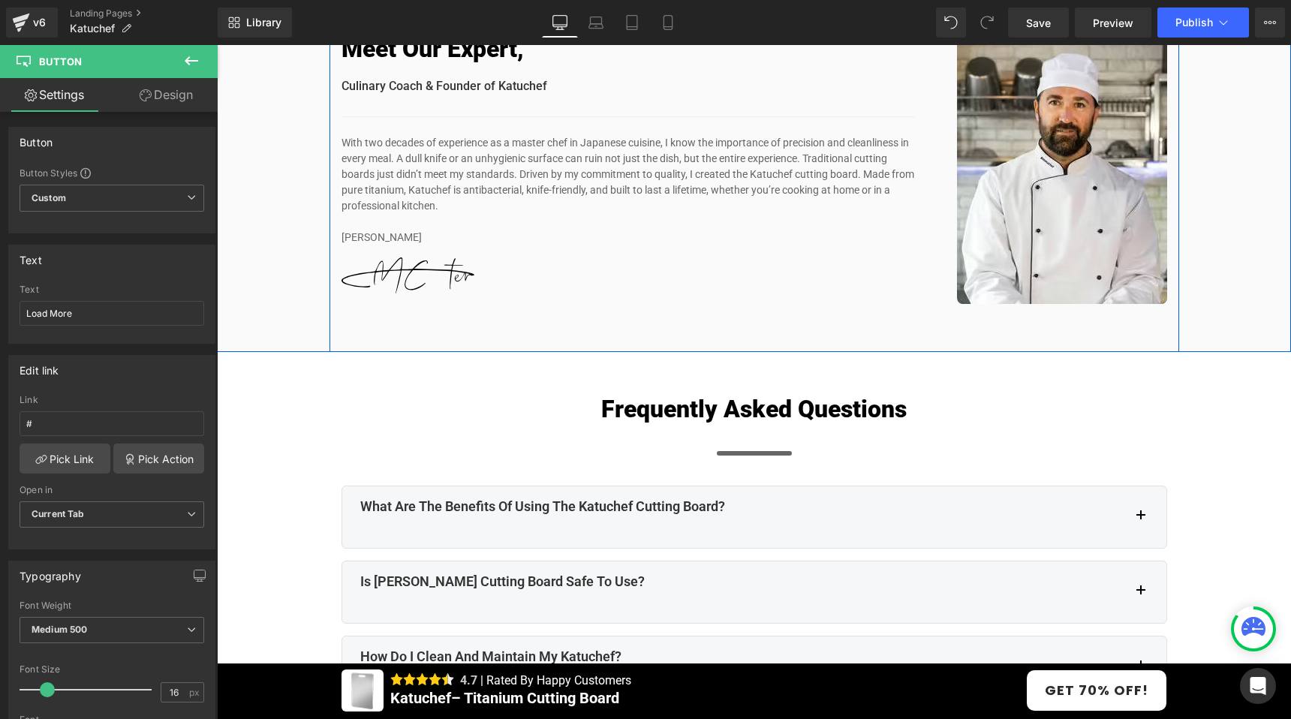
scroll to position [6675, 0]
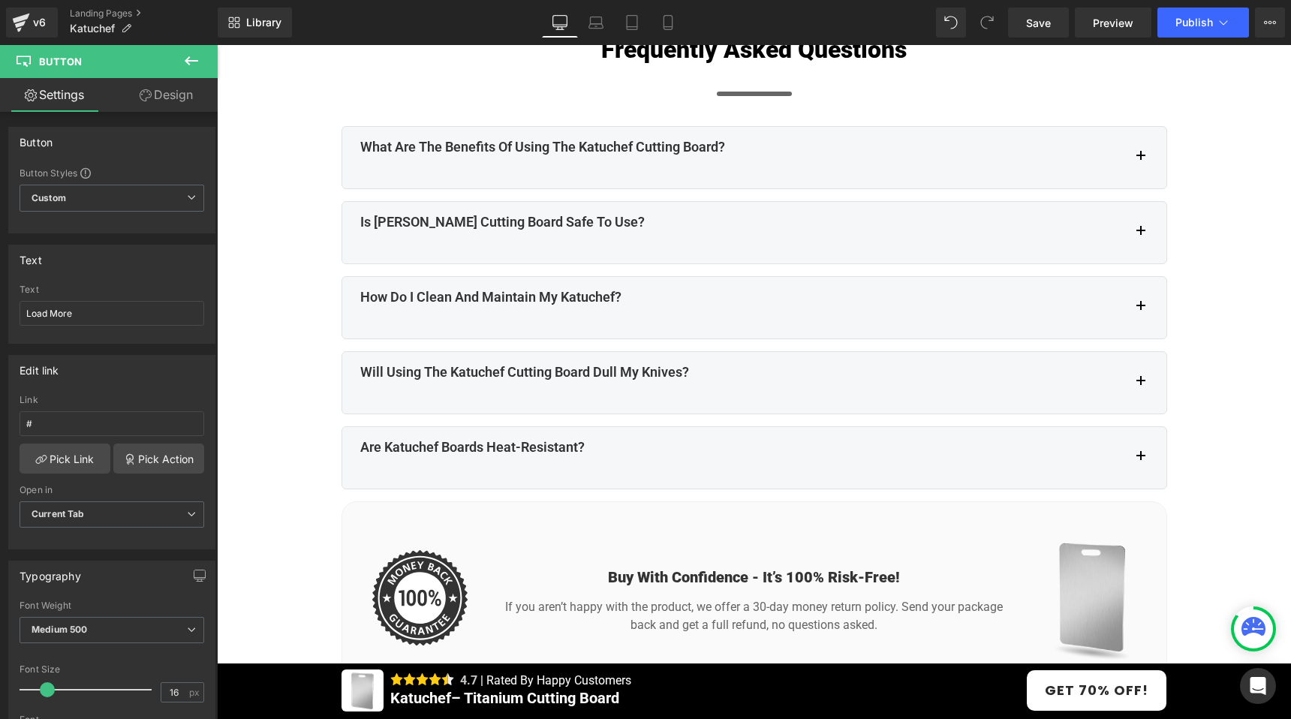
click at [510, 171] on div "What are the benefits of using the Katuchef cutting board? Text Block" at bounding box center [754, 158] width 788 height 38
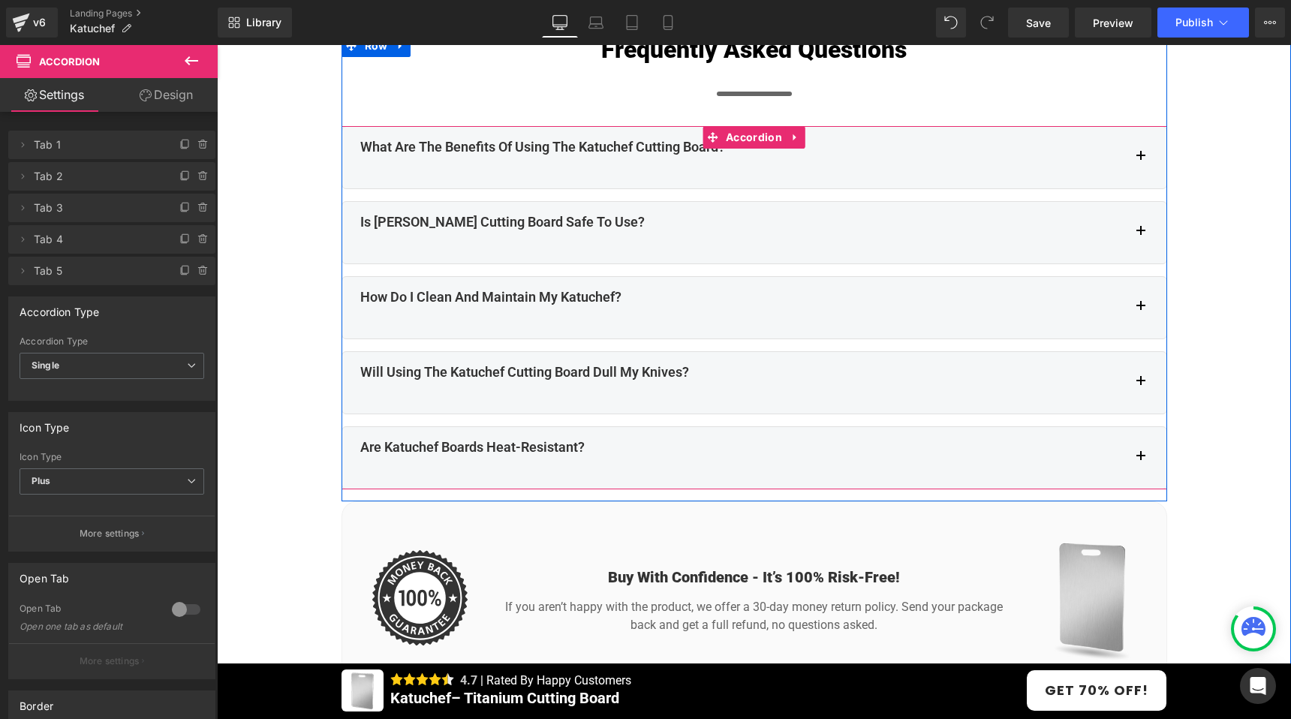
click at [1141, 161] on span "button" at bounding box center [1141, 161] width 0 height 0
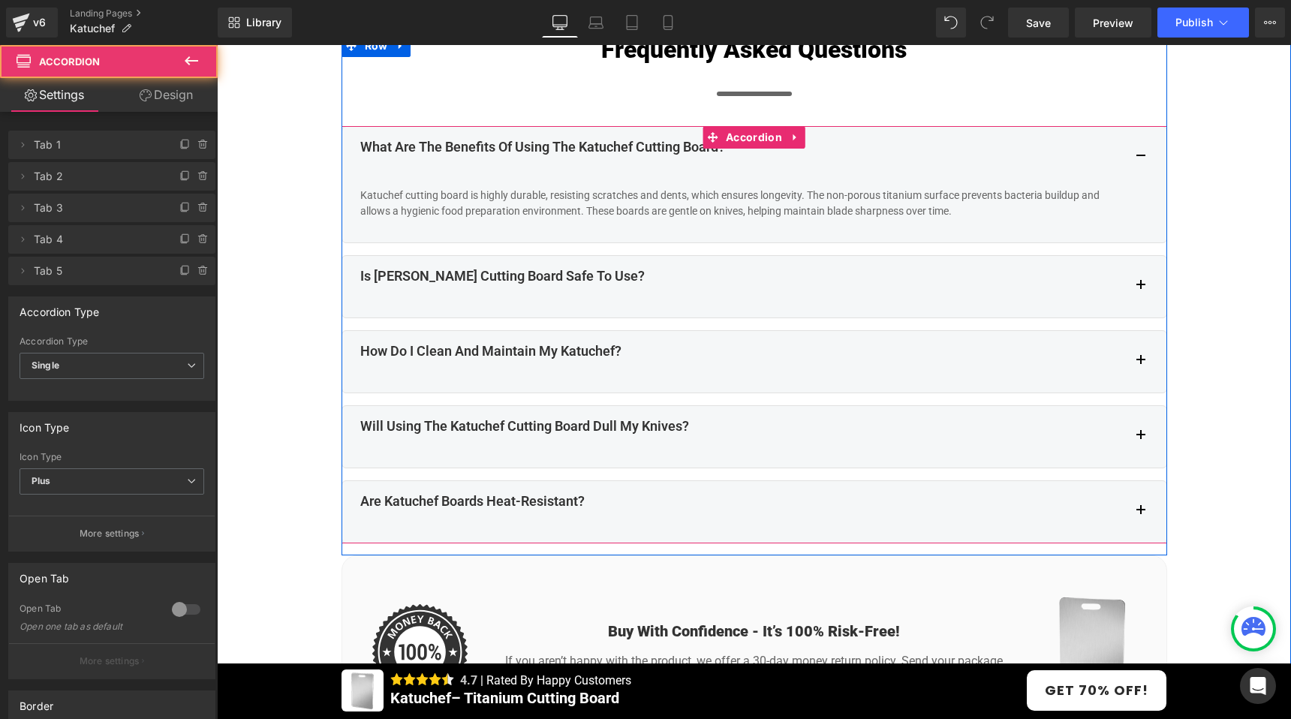
click at [1141, 161] on span "button" at bounding box center [1141, 161] width 0 height 0
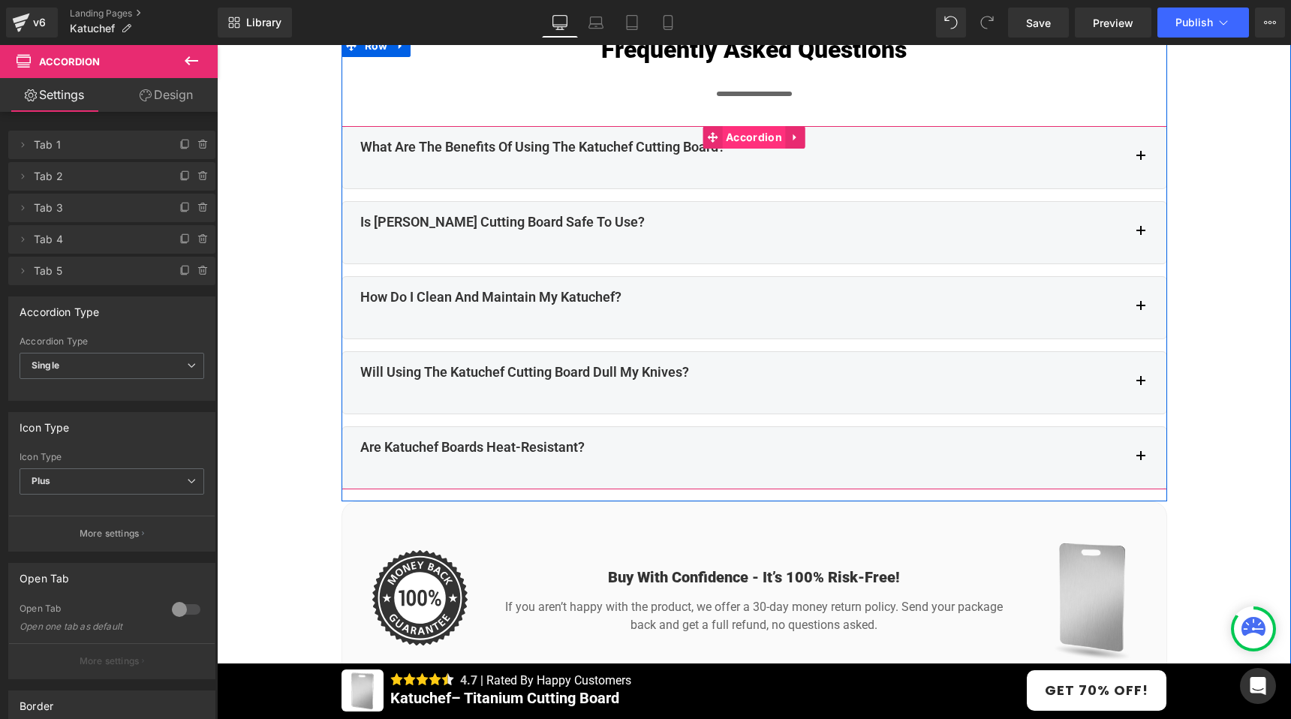
click at [745, 141] on span "Accordion" at bounding box center [754, 137] width 64 height 23
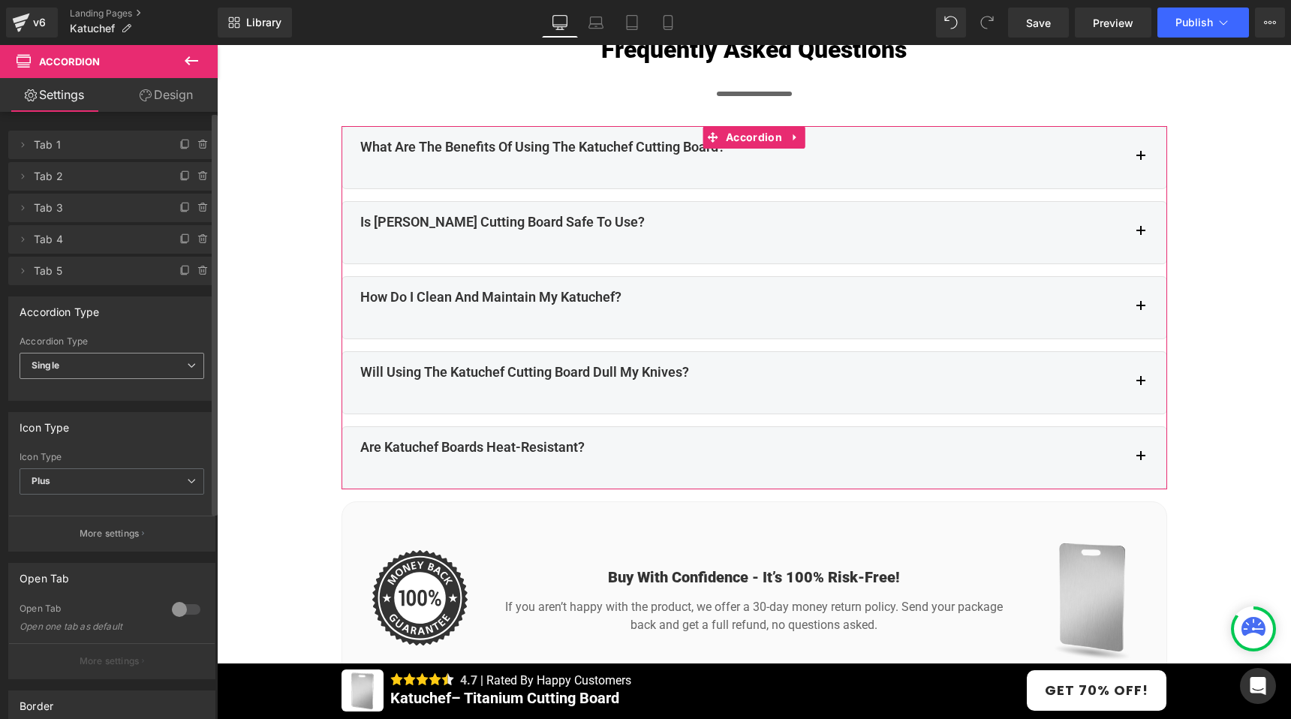
click at [59, 366] on b "Single" at bounding box center [46, 365] width 28 height 11
drag, startPoint x: 68, startPoint y: 387, endPoint x: 129, endPoint y: 430, distance: 74.3
click at [128, 431] on div "Delete Cancel Tab 1 Tab 1 Name Tab 1 #FFFFFF Background #ffffff 100 % Delete Ca…" at bounding box center [109, 550] width 218 height 877
click at [129, 440] on div "Icon Type" at bounding box center [112, 427] width 206 height 29
click at [111, 483] on span "Plus" at bounding box center [112, 481] width 185 height 26
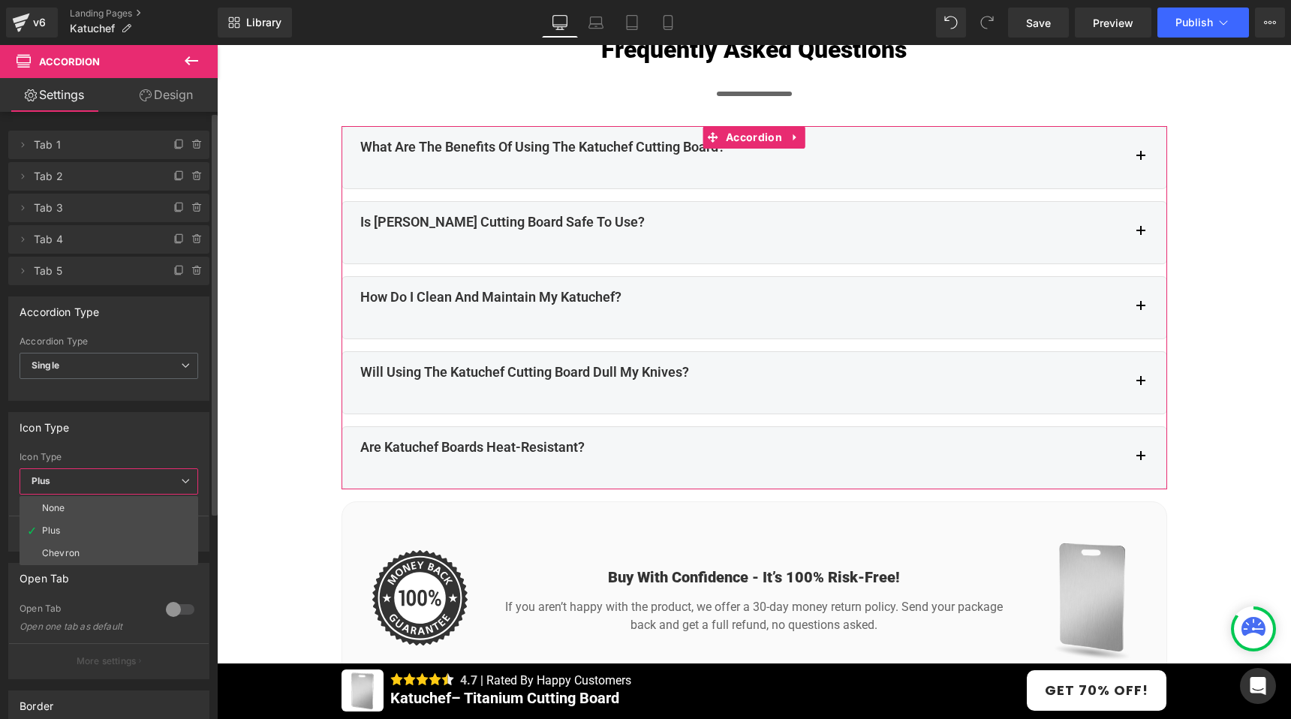
click at [112, 479] on span "Plus" at bounding box center [109, 481] width 179 height 26
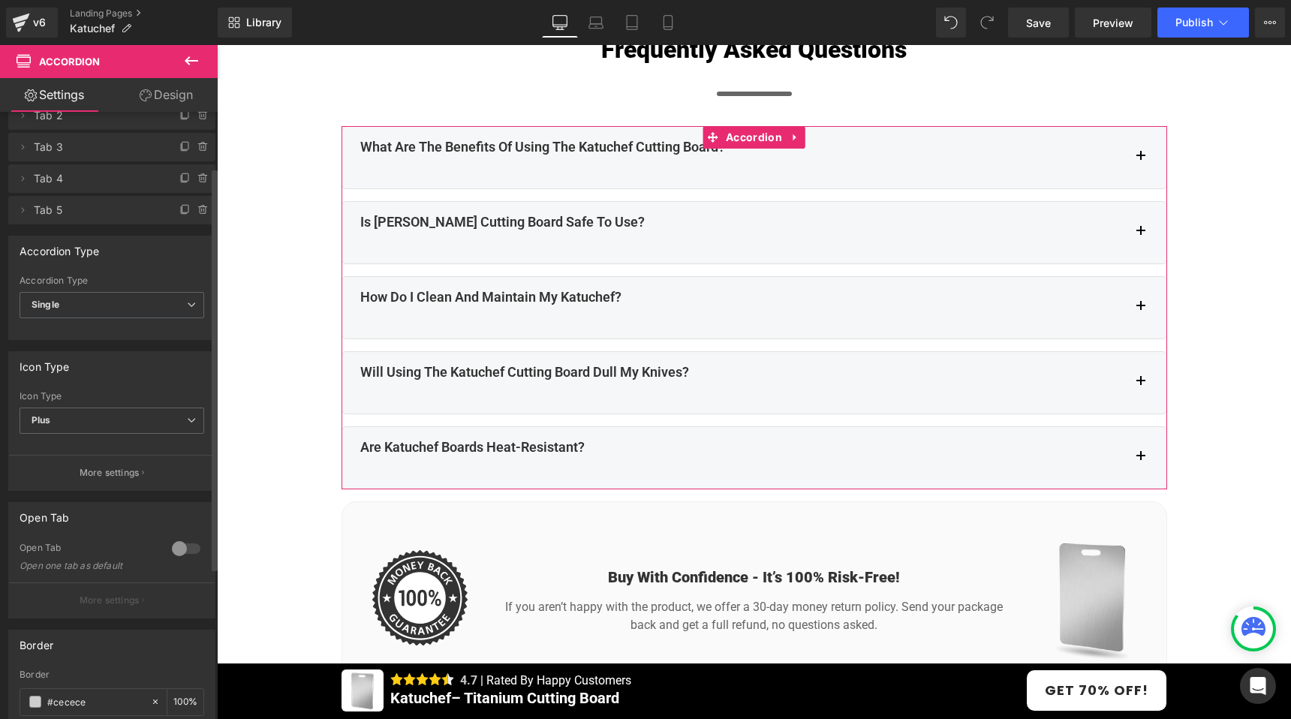
scroll to position [93, 0]
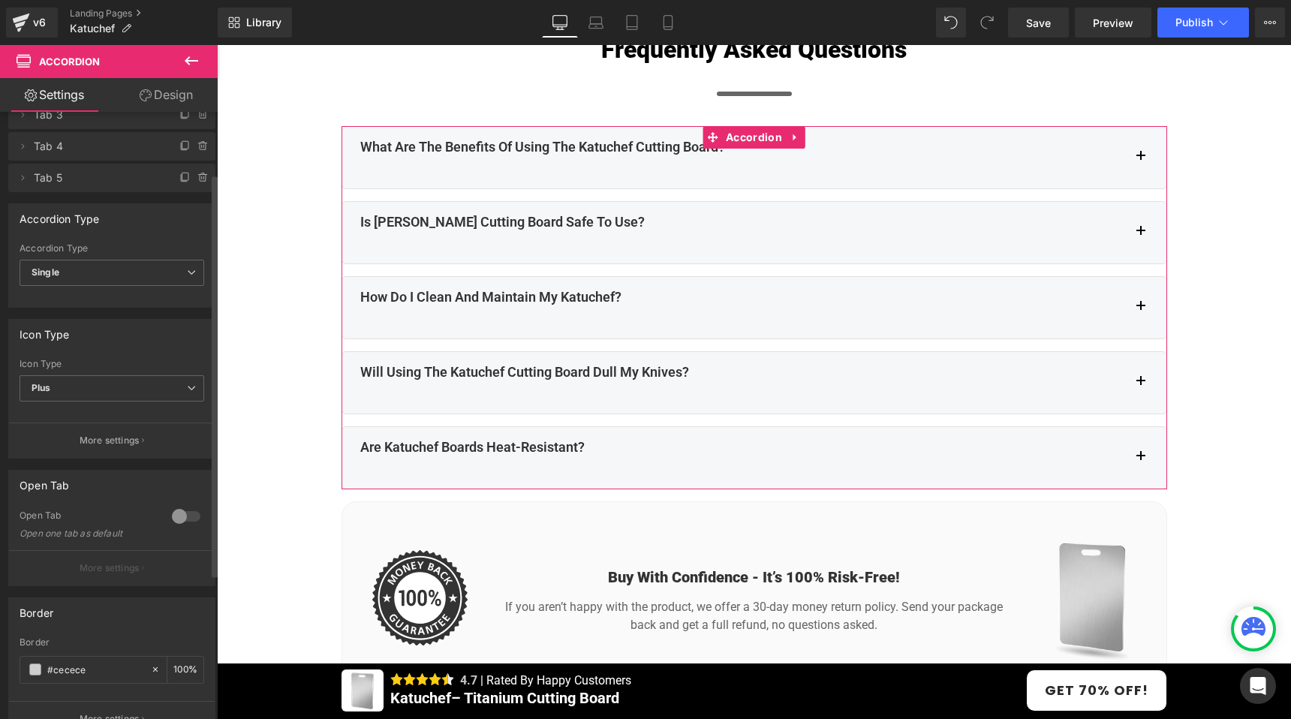
click at [183, 509] on div at bounding box center [186, 516] width 36 height 24
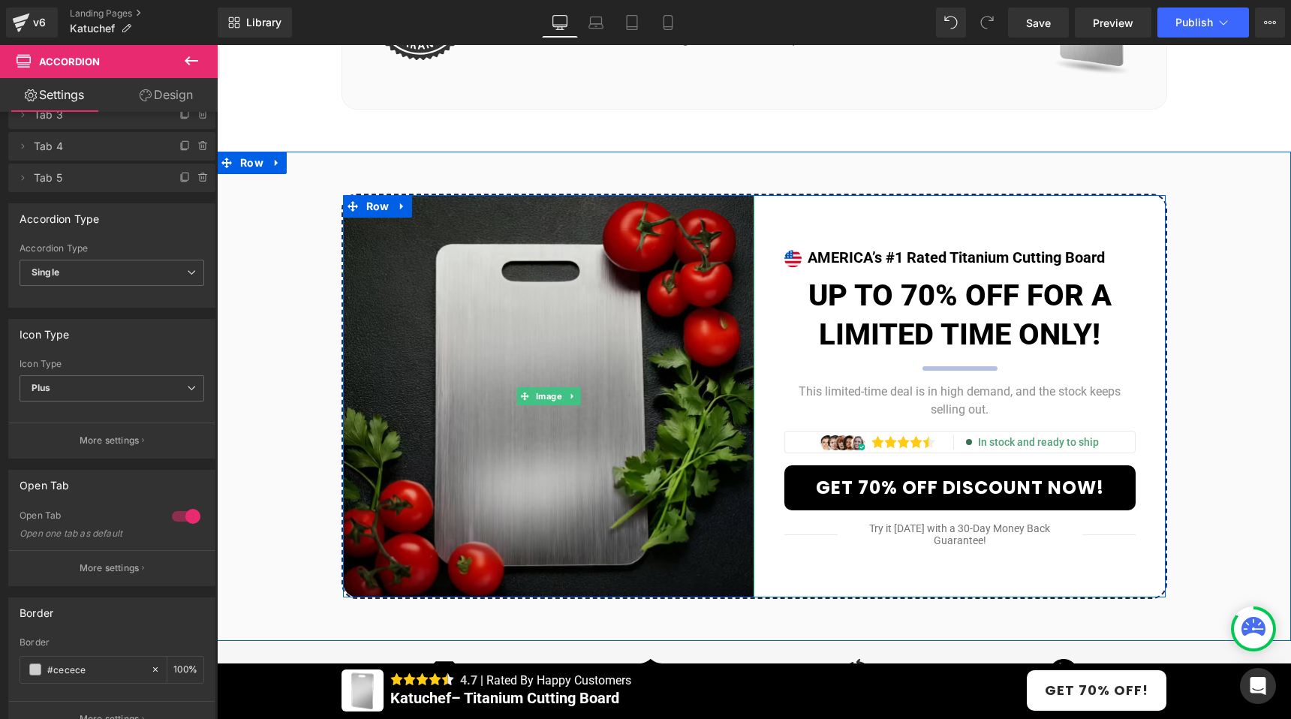
scroll to position [7256, 0]
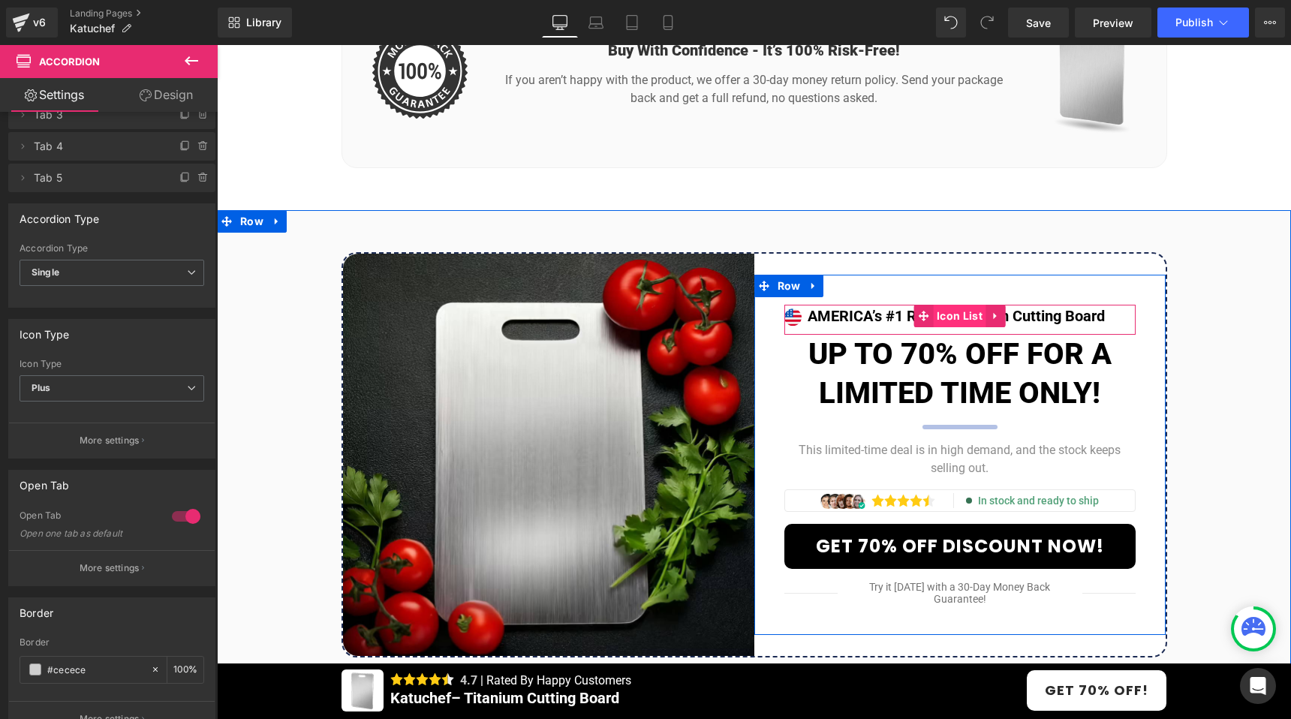
click at [963, 327] on span "Icon List" at bounding box center [959, 316] width 53 height 23
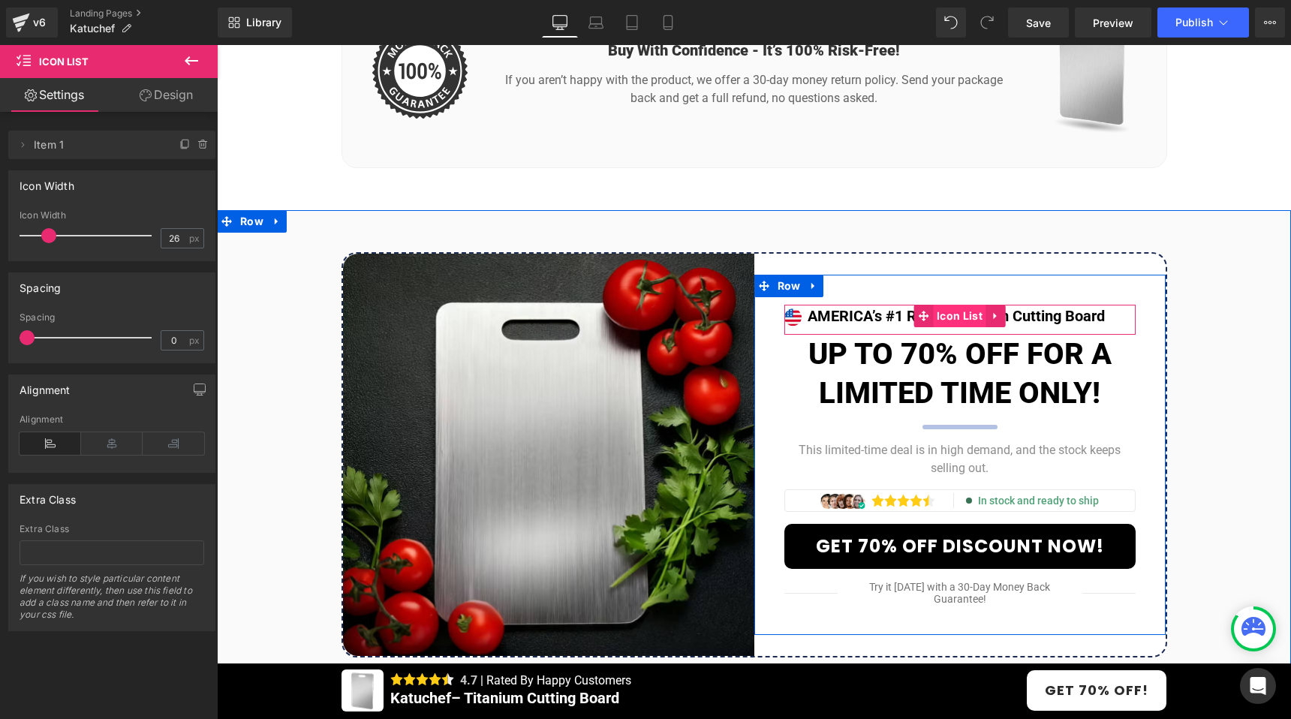
click at [956, 325] on span "Icon List" at bounding box center [959, 316] width 53 height 23
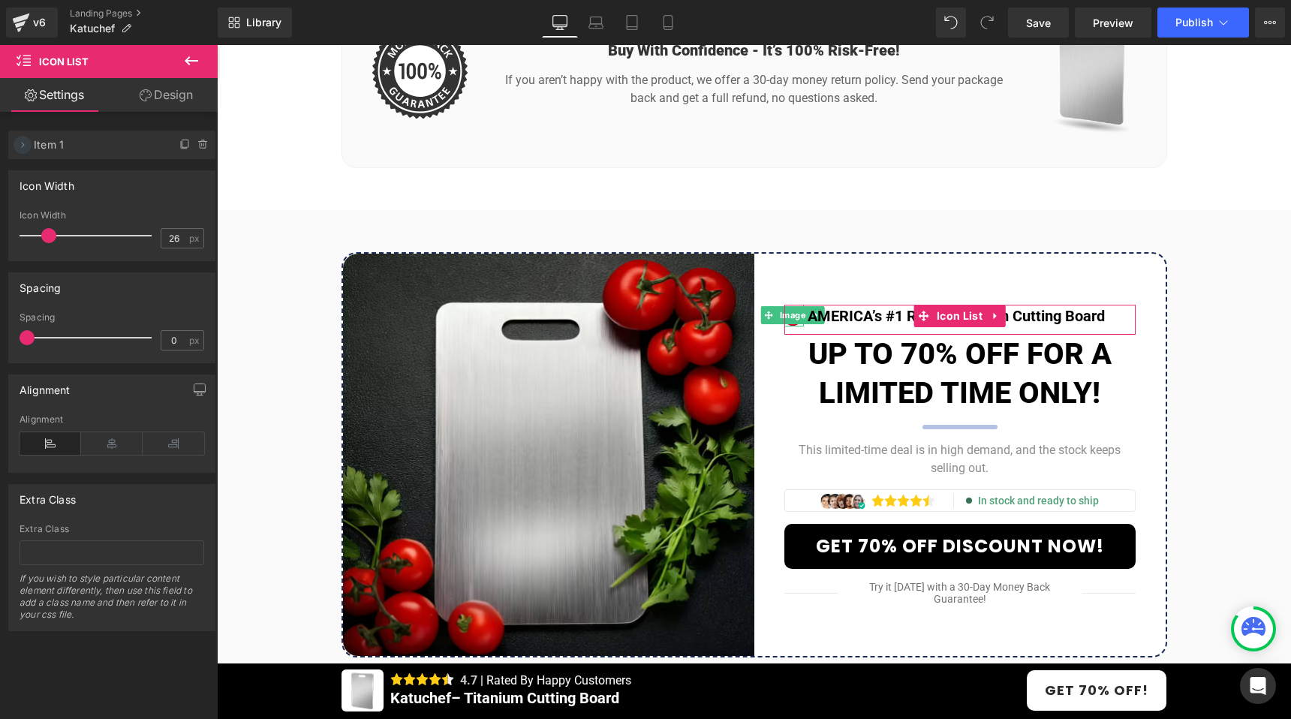
click at [25, 143] on icon at bounding box center [23, 145] width 12 height 12
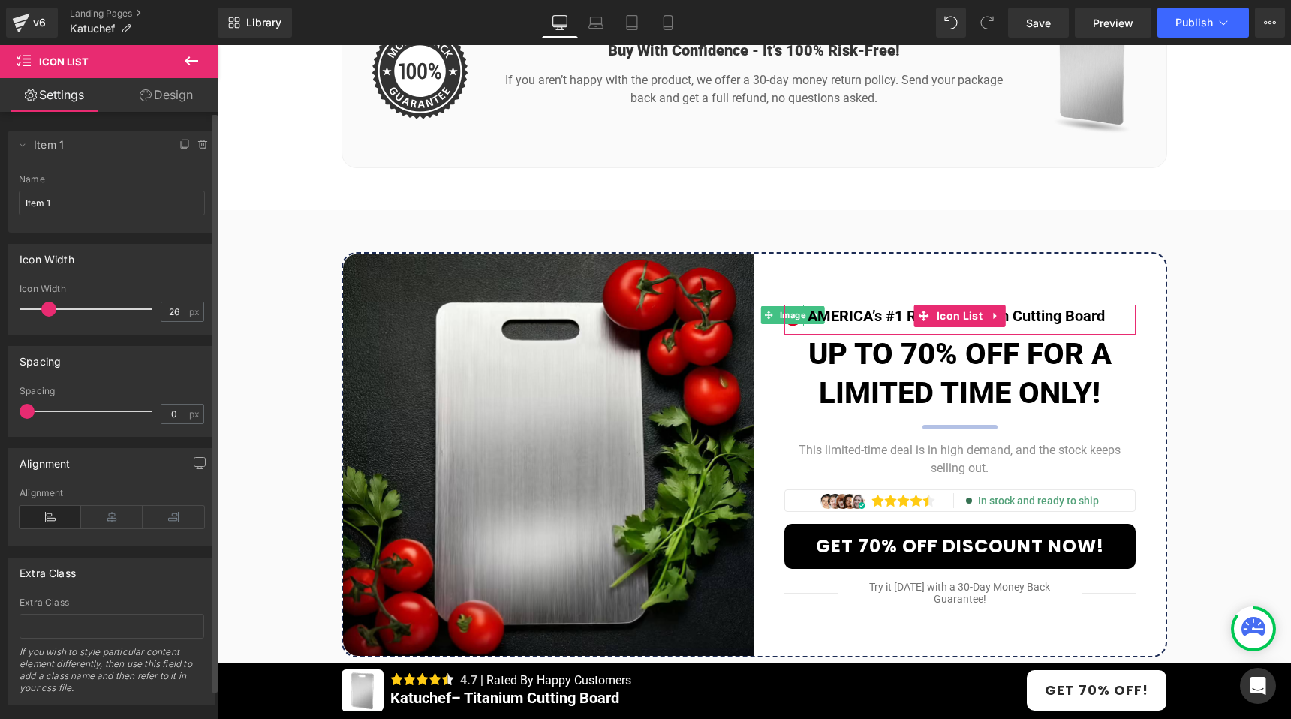
click at [65, 146] on span "Item 1" at bounding box center [97, 145] width 126 height 29
click at [172, 92] on link "Design" at bounding box center [166, 95] width 109 height 34
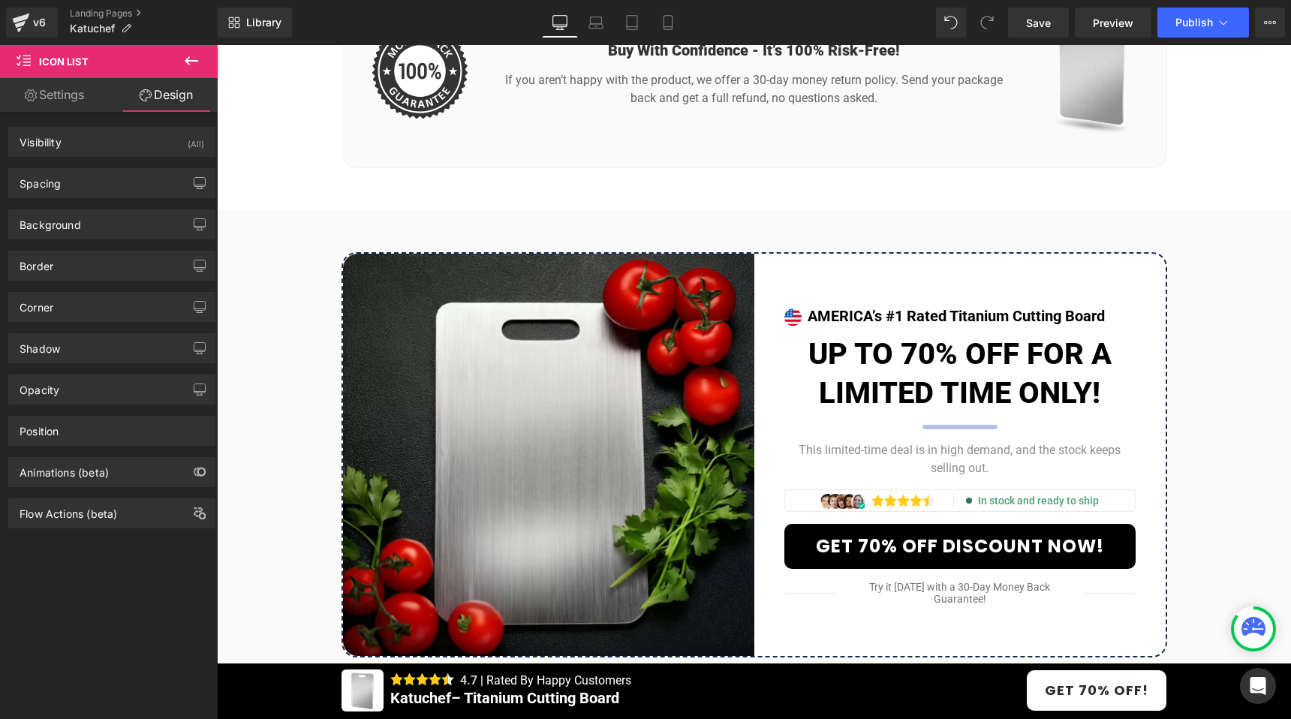
click at [58, 64] on span "Icon List" at bounding box center [64, 62] width 50 height 12
click at [188, 59] on icon at bounding box center [192, 60] width 14 height 9
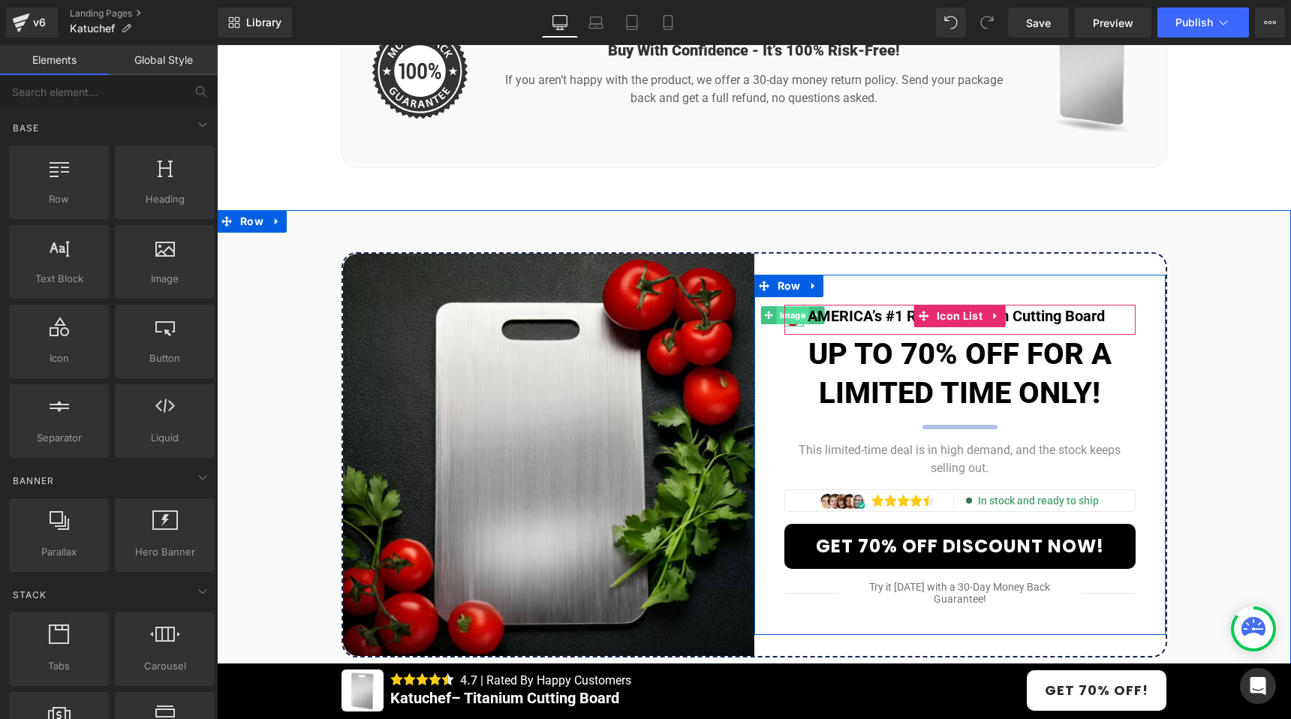
click at [787, 324] on span "Image" at bounding box center [793, 315] width 32 height 18
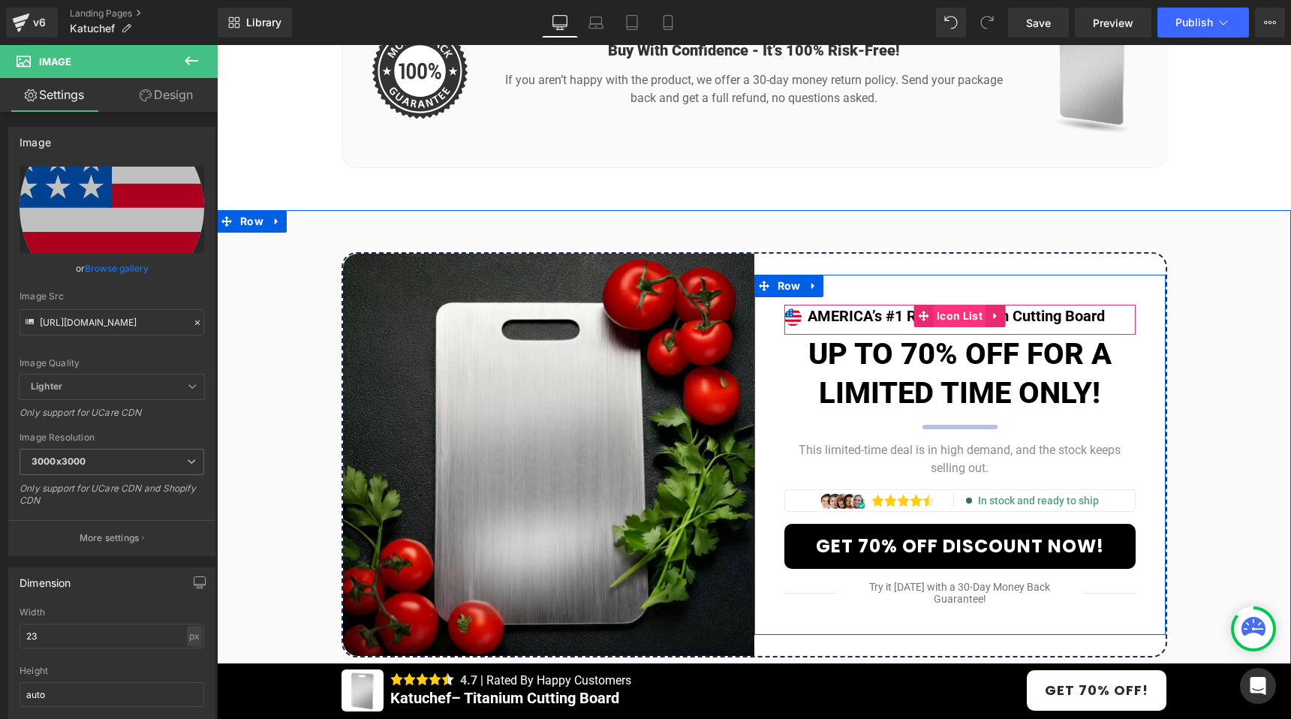
click at [965, 327] on span "Icon List" at bounding box center [959, 316] width 53 height 23
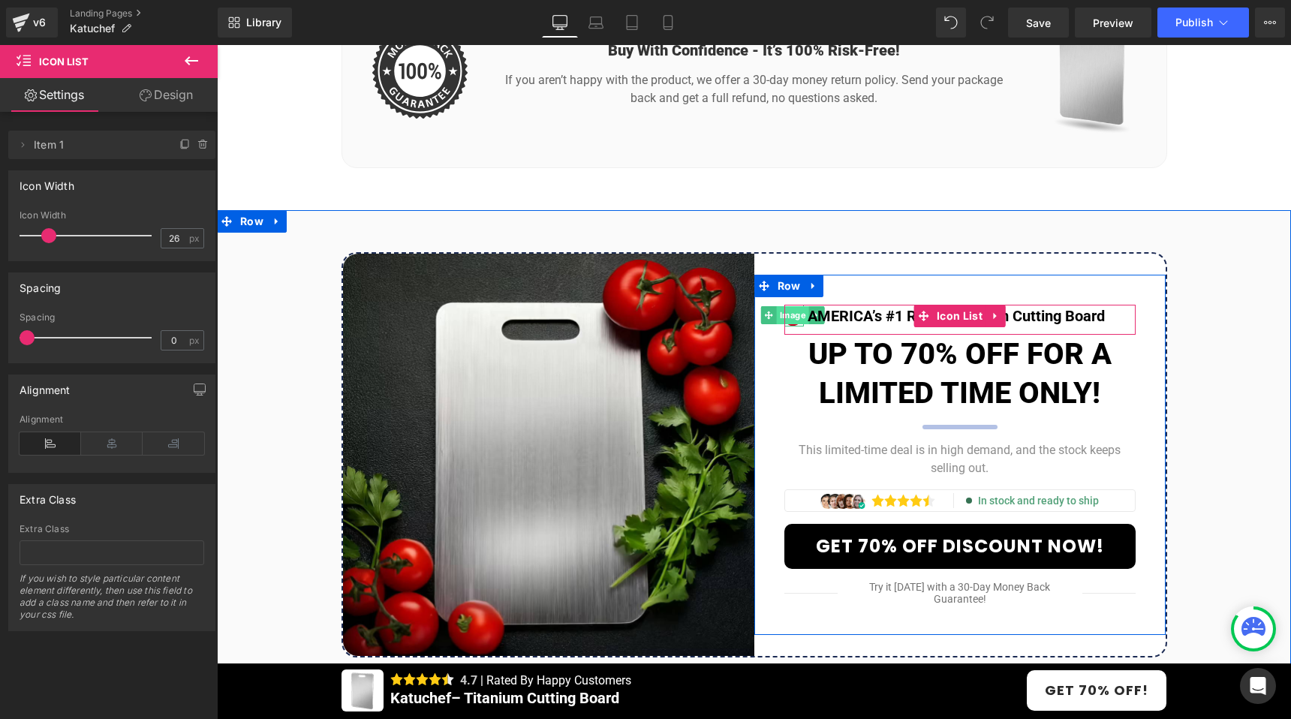
click at [784, 324] on span "Image" at bounding box center [793, 315] width 32 height 18
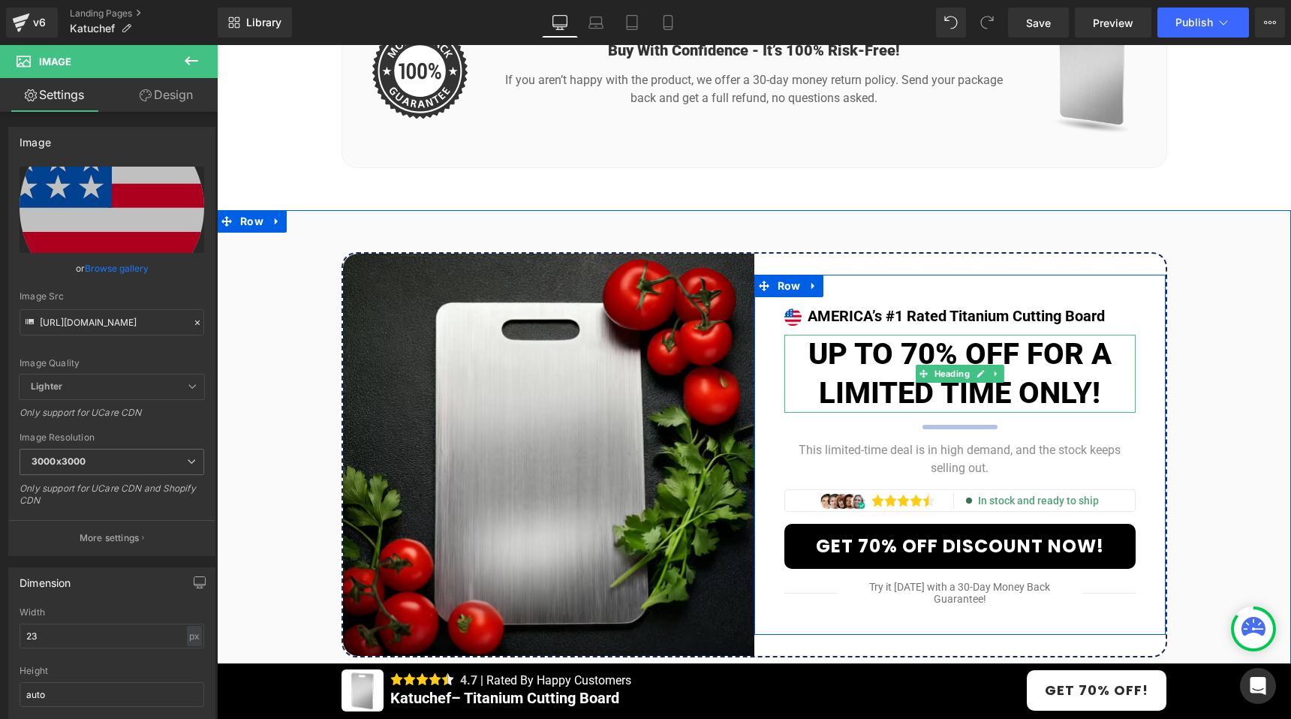
click at [857, 369] on h3 "UP TO 70% OFF FOR A LIMITED TIME ONLY!" at bounding box center [959, 374] width 351 height 78
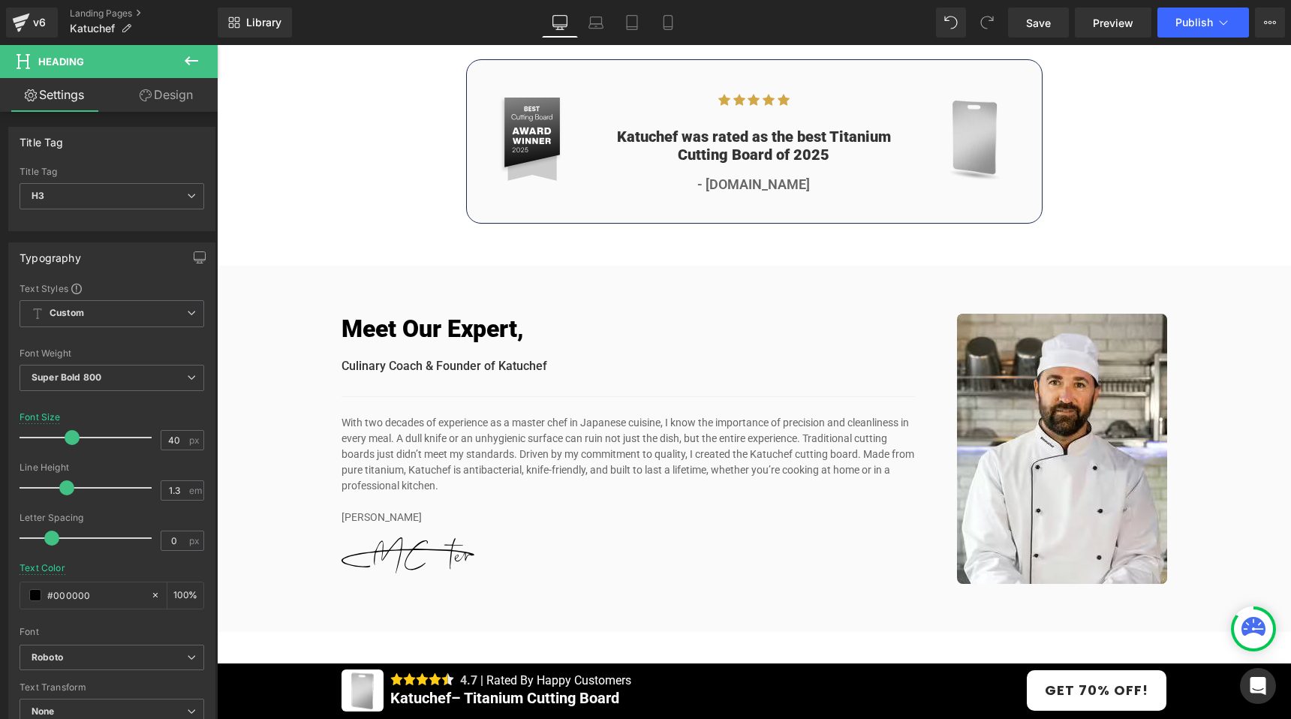
scroll to position [6123, 0]
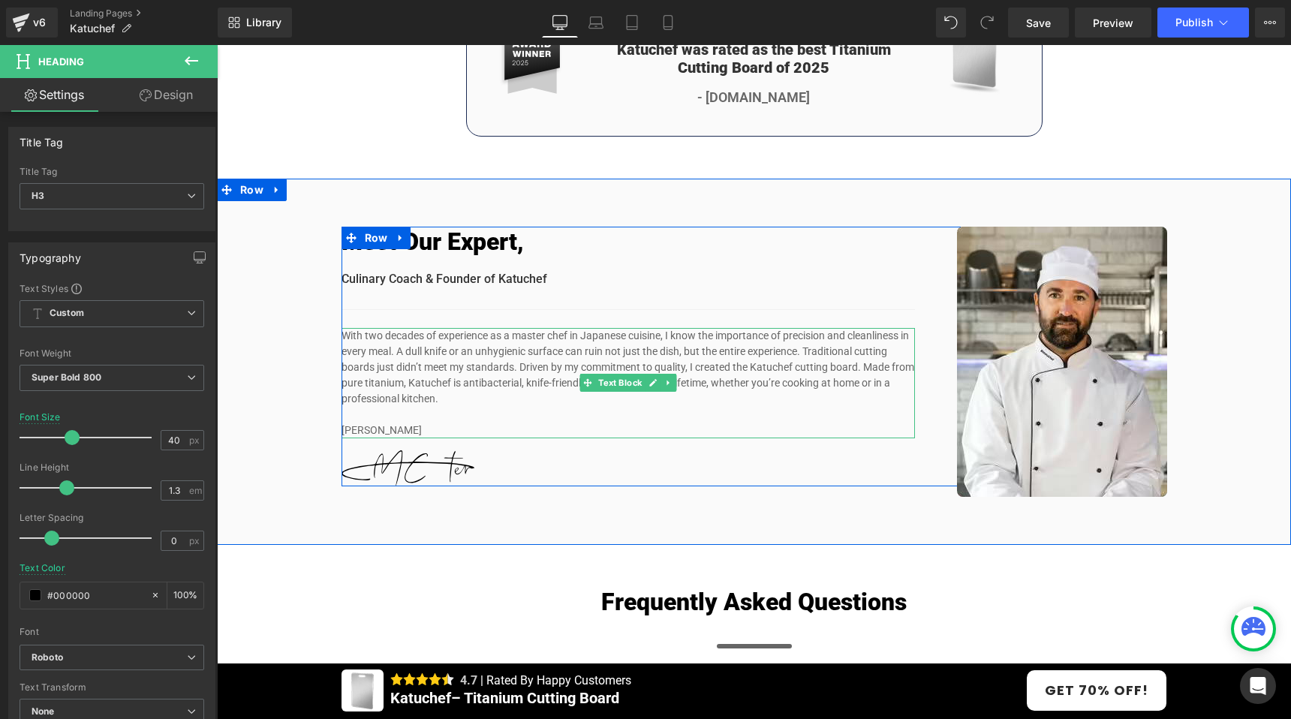
click at [443, 354] on p "With two decades of experience as a master chef in Japanese cuisine, I know the…" at bounding box center [628, 375] width 573 height 95
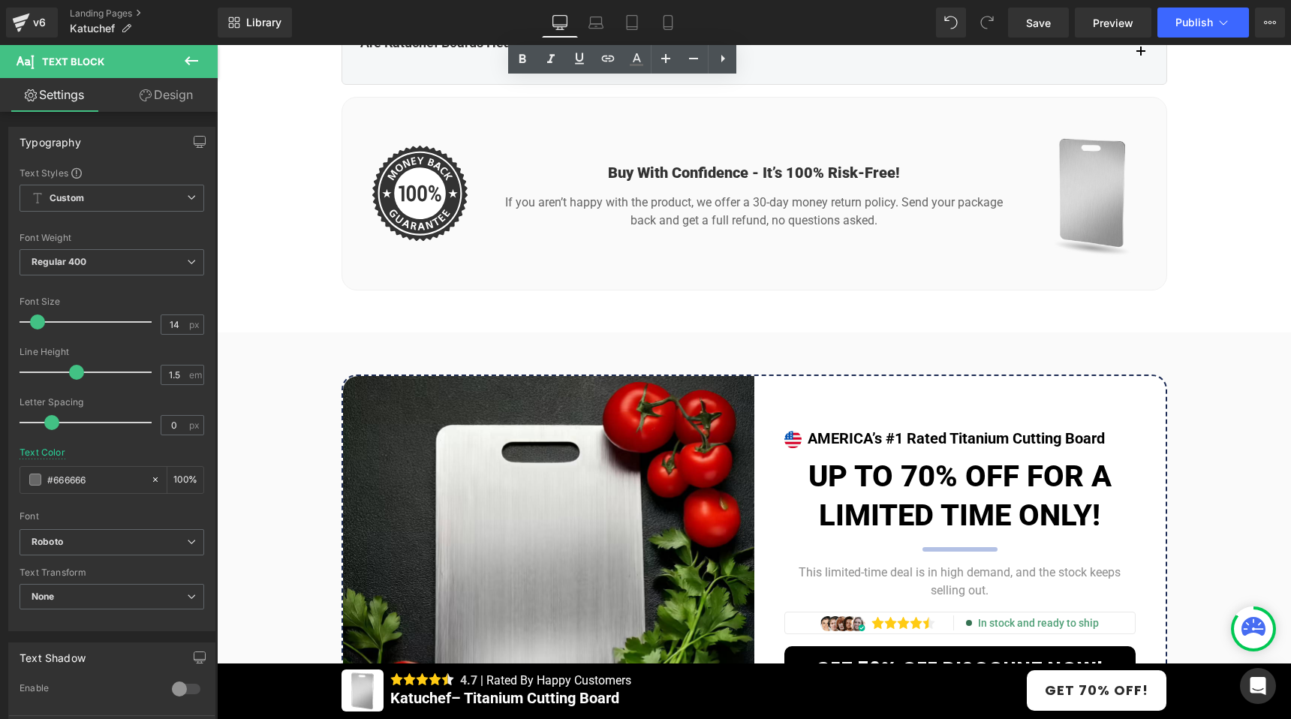
scroll to position [7276, 0]
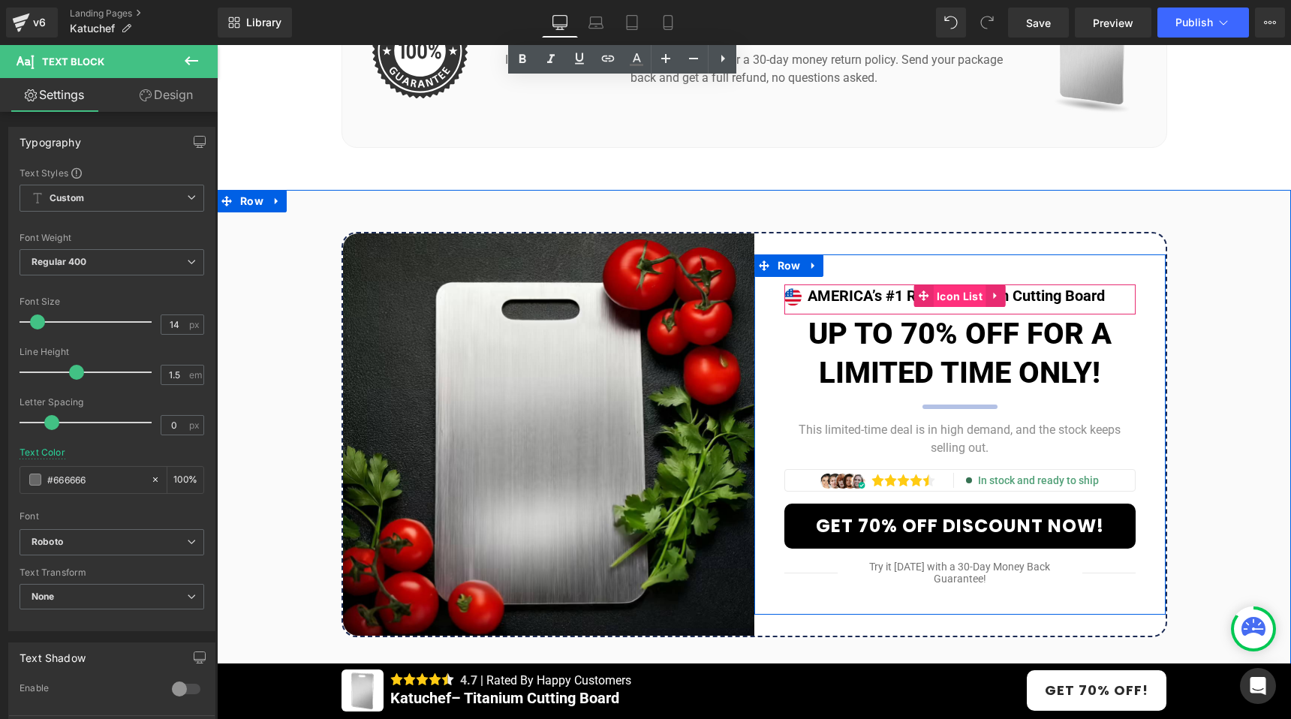
click at [973, 305] on span "Icon List" at bounding box center [959, 296] width 53 height 23
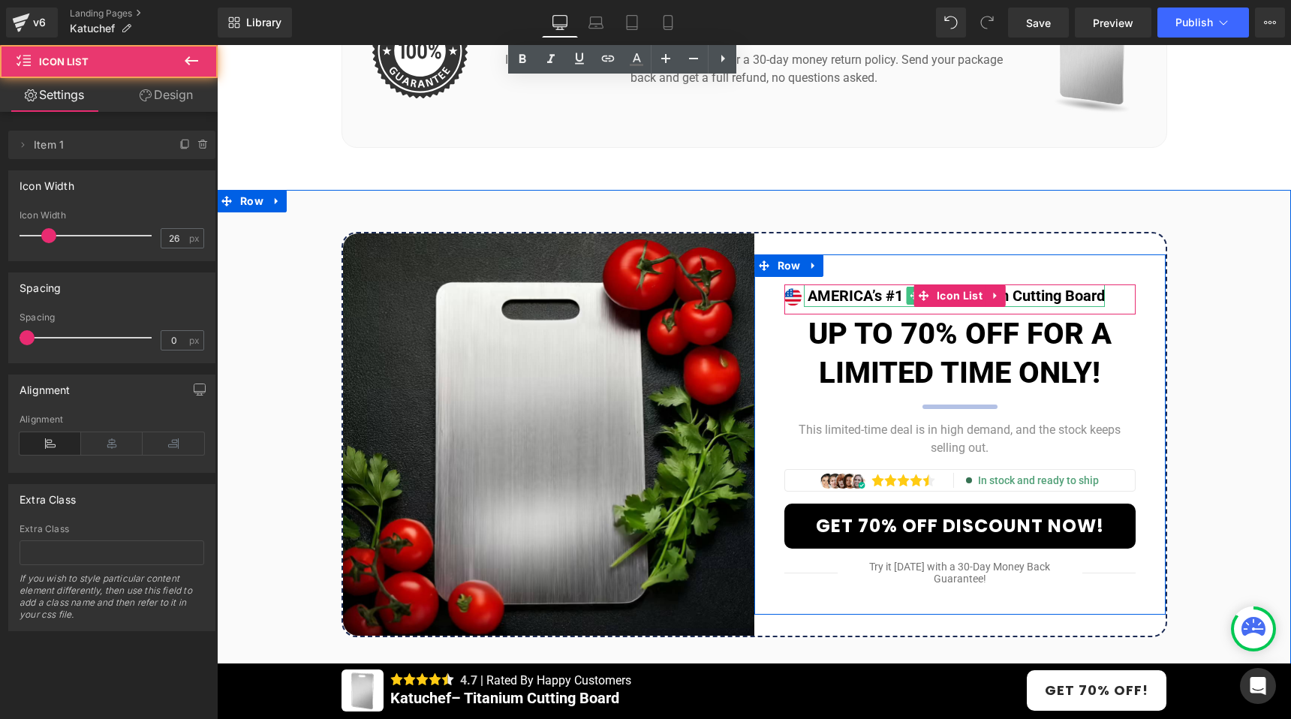
click at [872, 305] on p "AMERICA’s #1 Rated Titanium Cutting Board" at bounding box center [956, 295] width 297 height 23
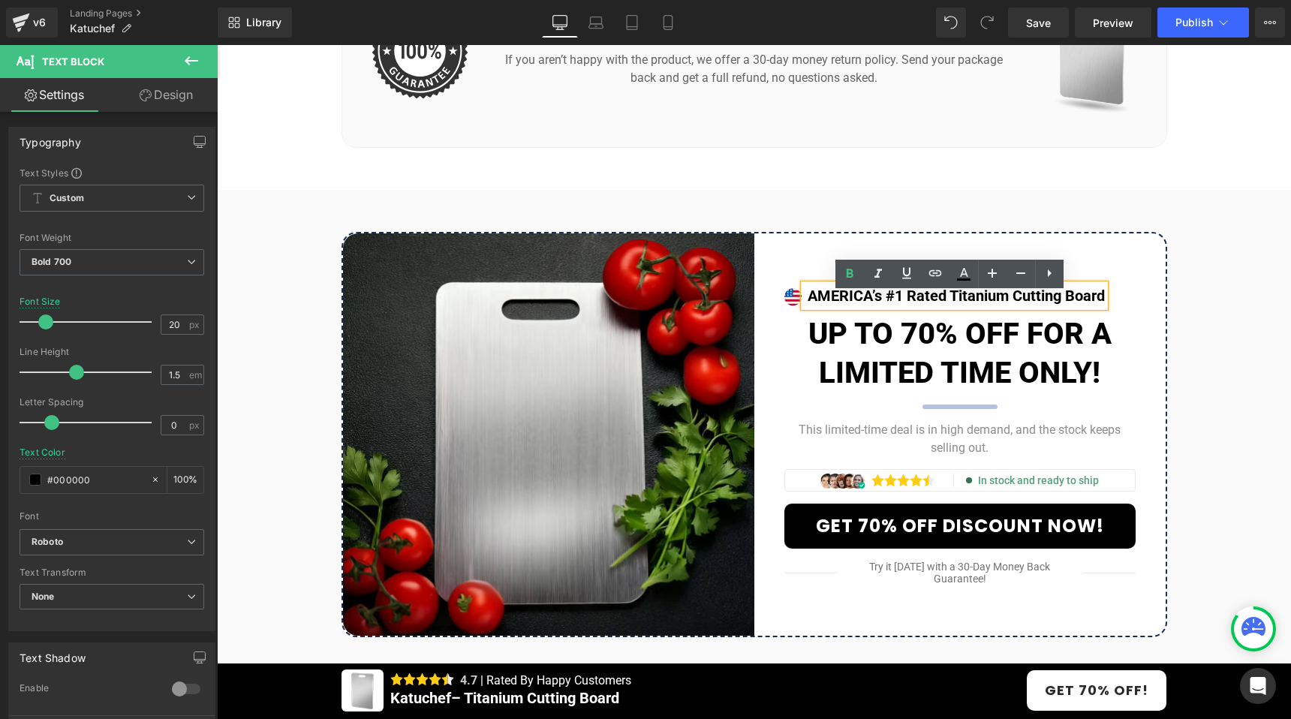
click at [880, 302] on p "AMERICA’s #1 Rated Titanium Cutting Board" at bounding box center [956, 295] width 297 height 23
click at [271, 353] on div "Image Image AMERICA’s #1 Rated Titanium Cutting Board Text Block Icon List UP T…" at bounding box center [754, 434] width 1074 height 489
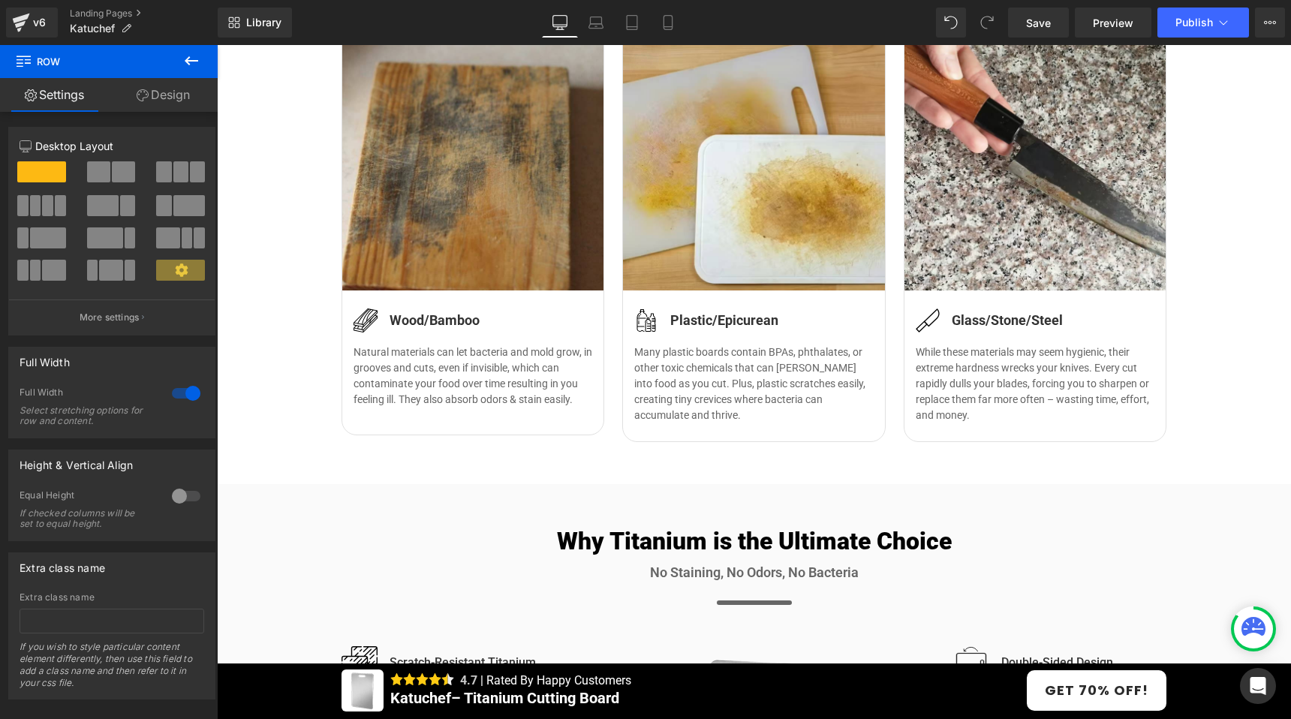
scroll to position [0, 0]
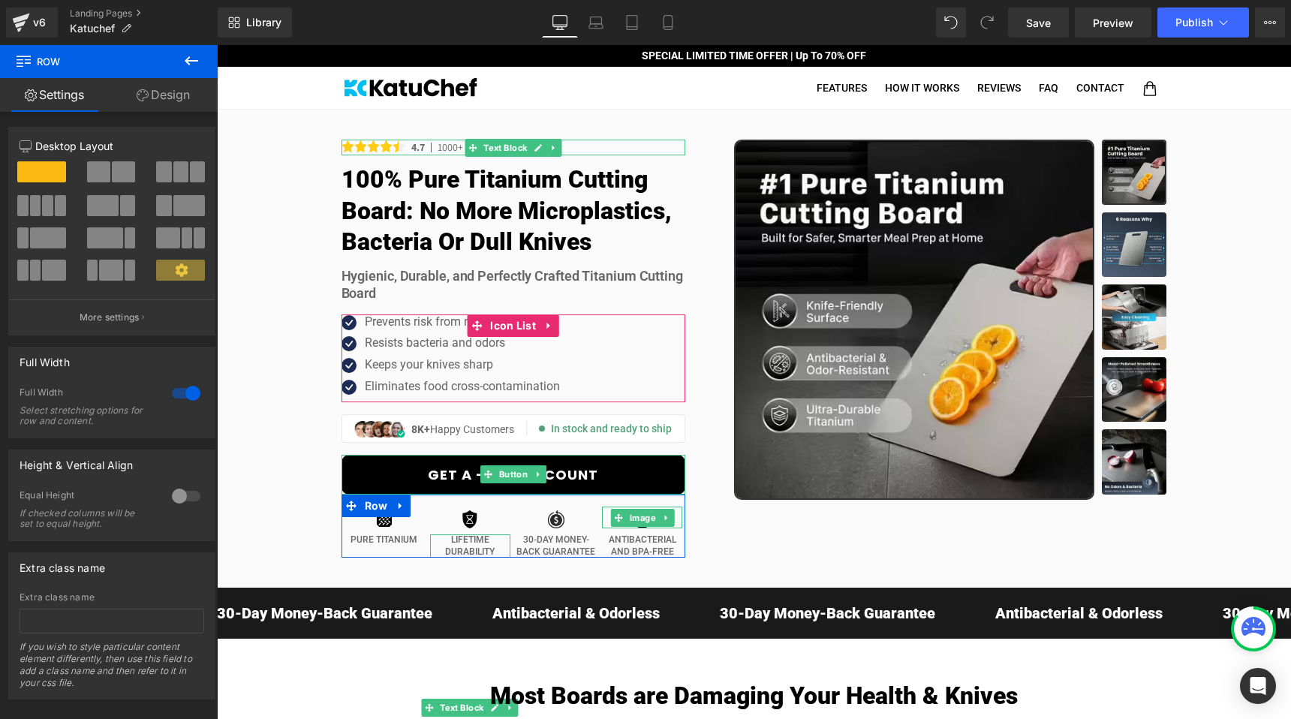
drag, startPoint x: 1284, startPoint y: 299, endPoint x: 1497, endPoint y: 89, distance: 298.3
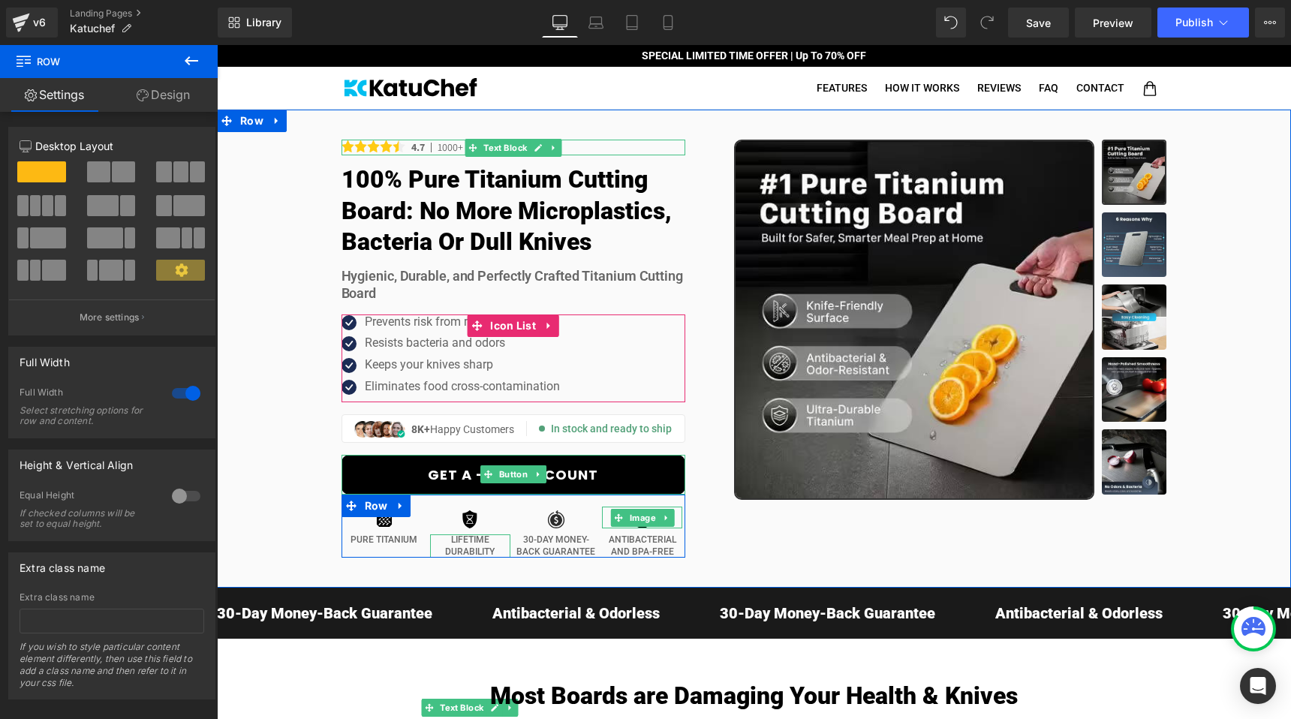
click at [314, 176] on div "Image Image Image Image Image Image" at bounding box center [754, 349] width 1074 height 478
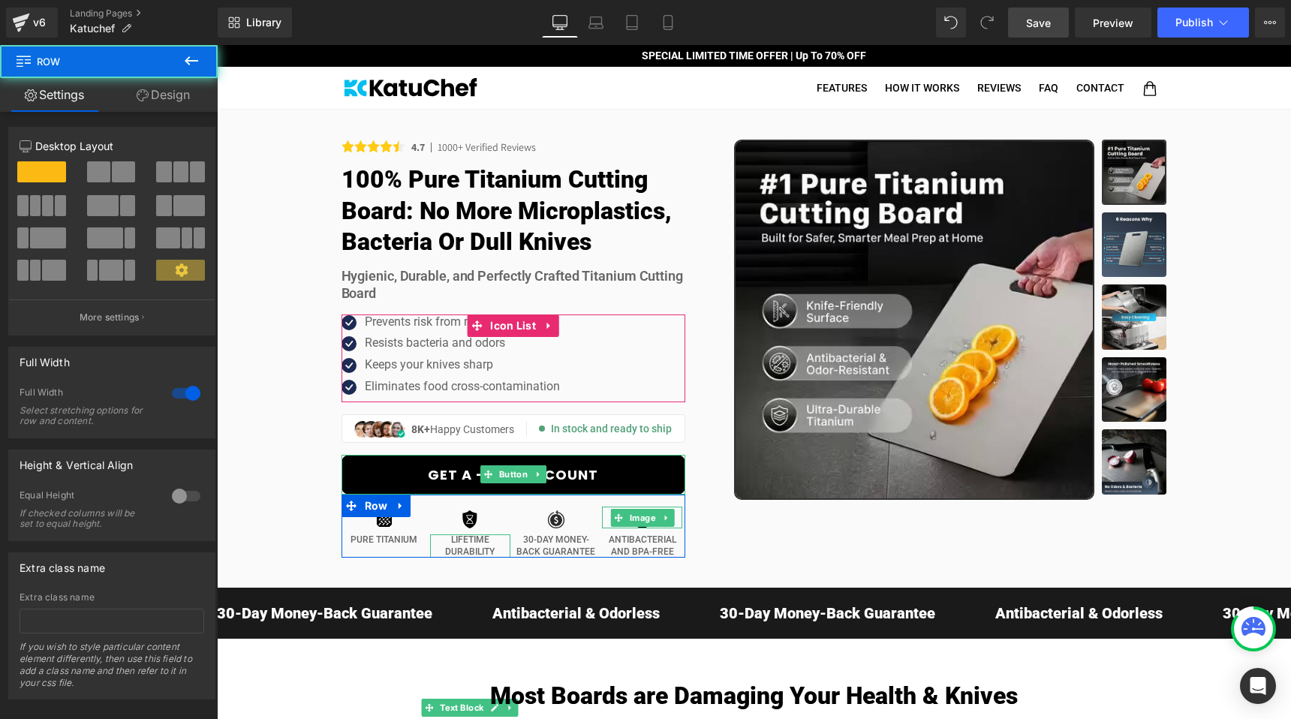
click at [1037, 20] on span "Save" at bounding box center [1038, 23] width 25 height 16
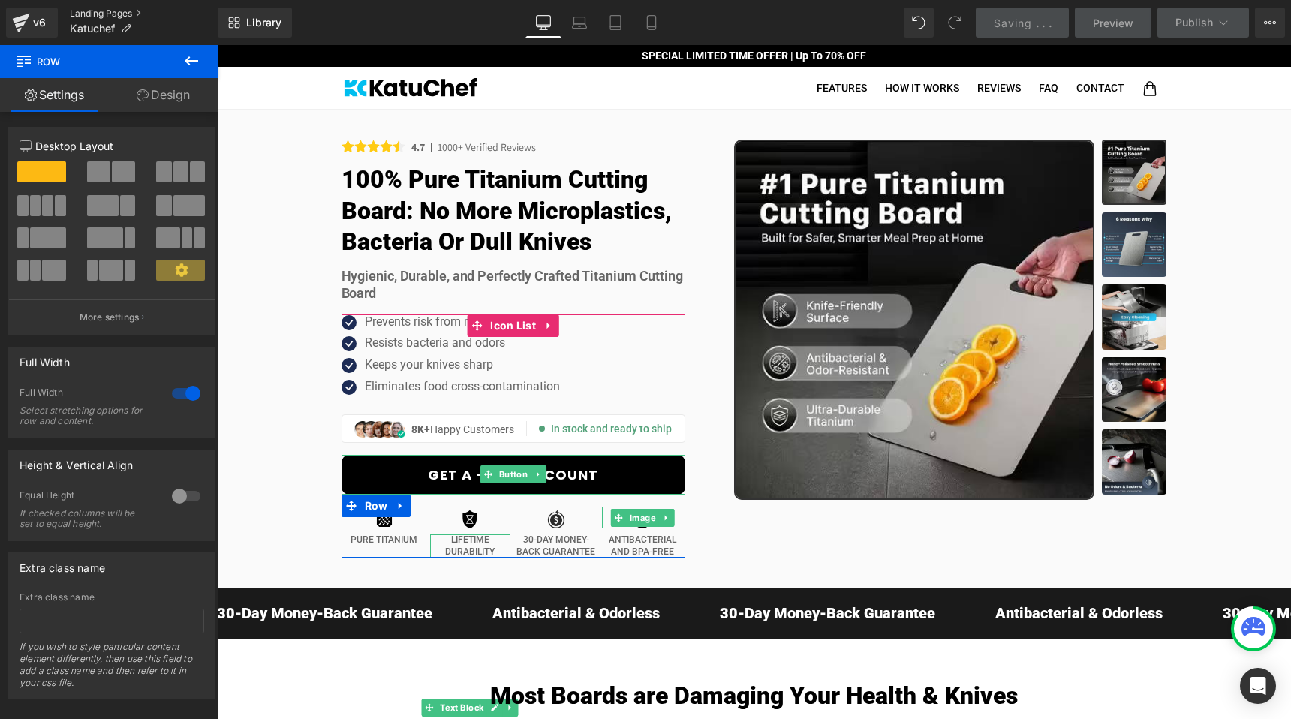
click at [107, 8] on link "Landing Pages" at bounding box center [144, 14] width 148 height 12
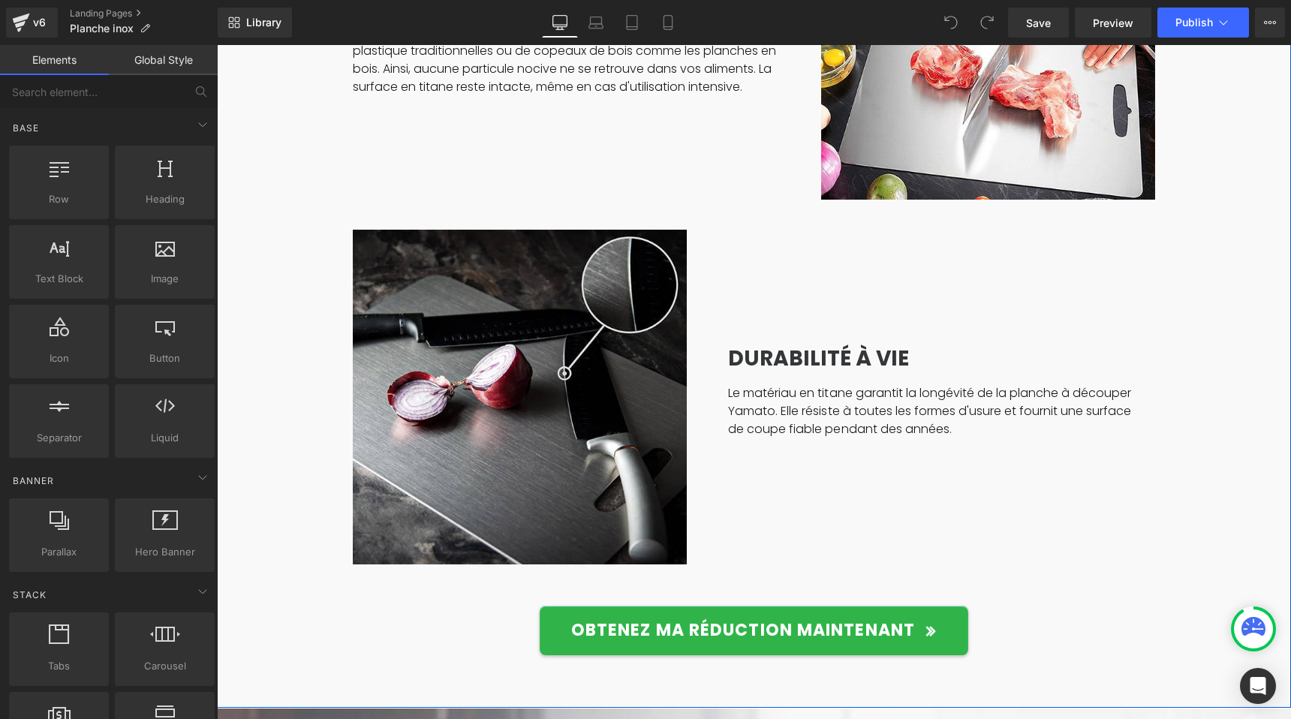
scroll to position [2425, 0]
